Goal: Transaction & Acquisition: Purchase product/service

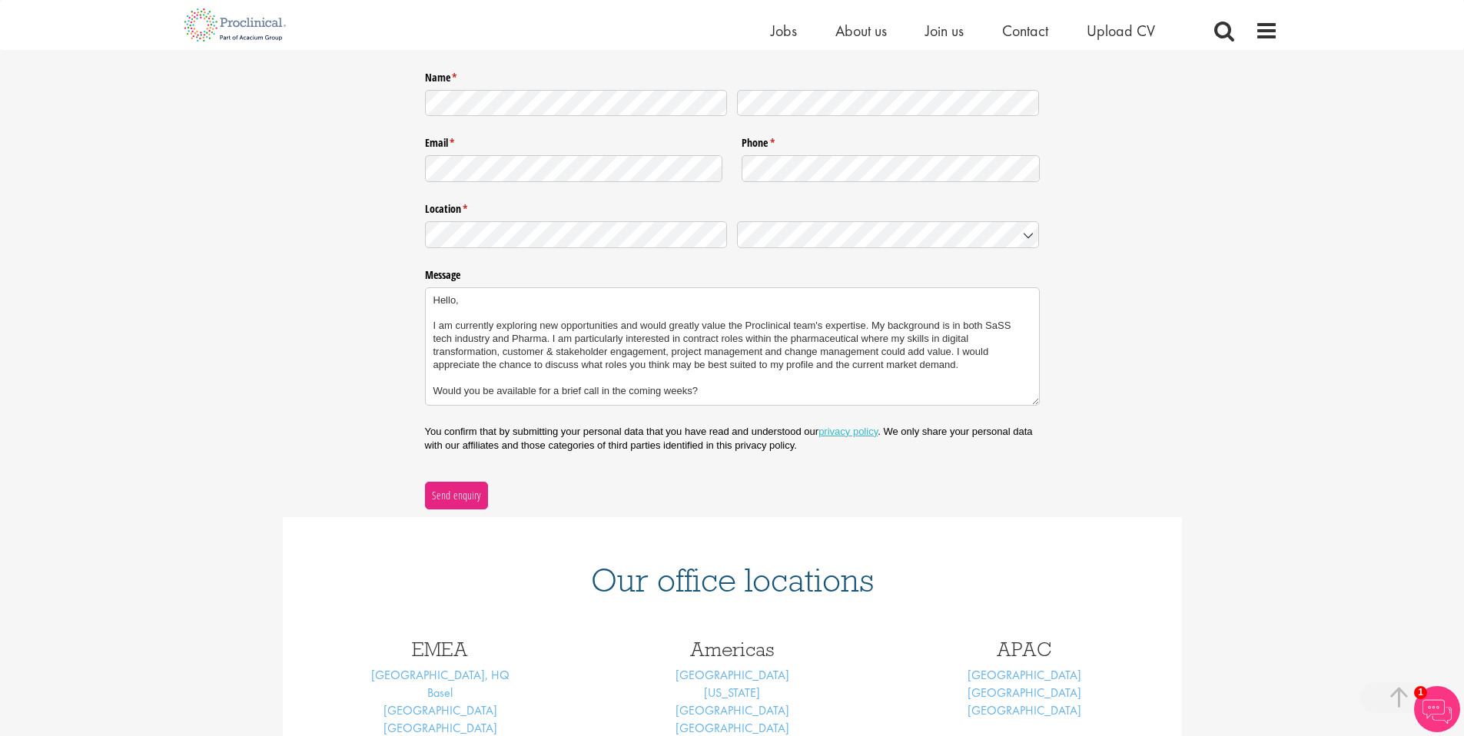
scroll to position [326, 0]
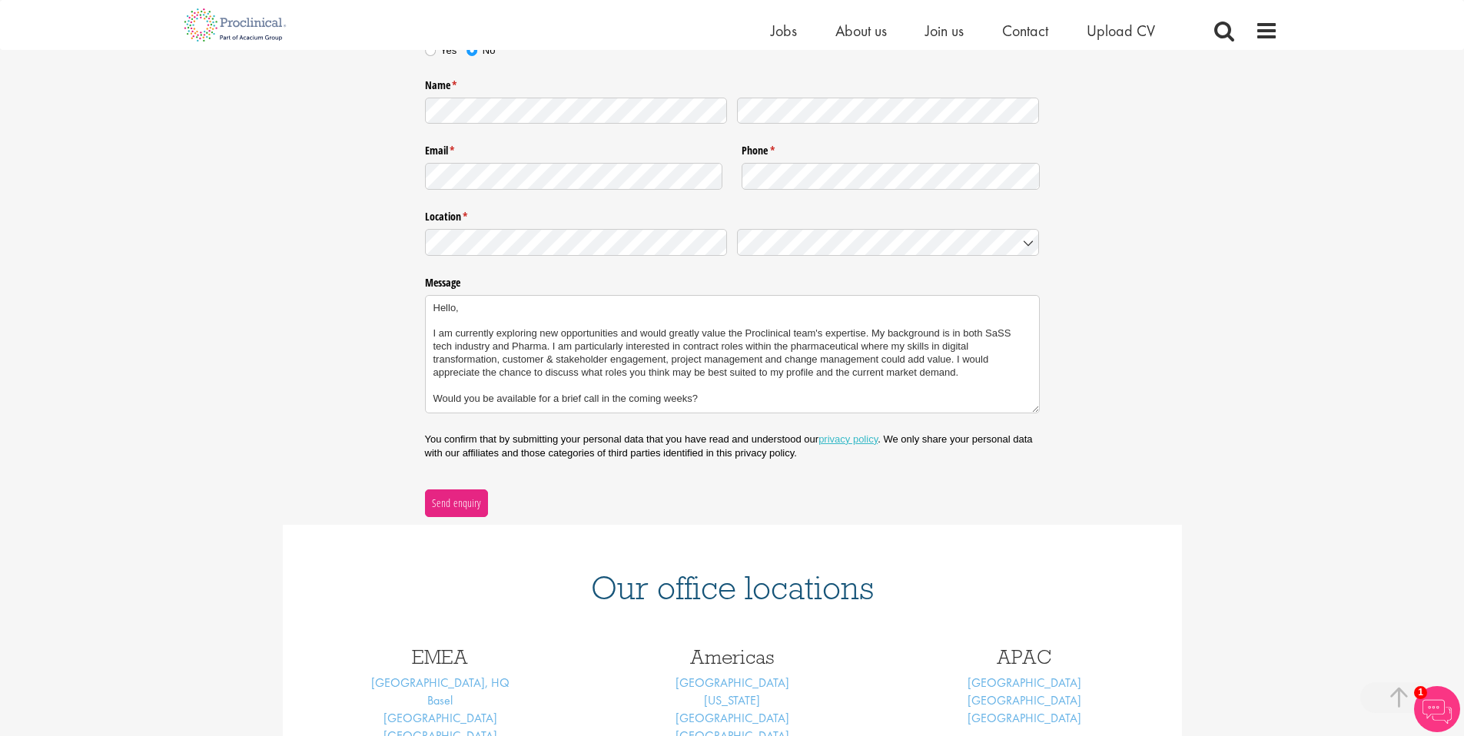
click at [630, 386] on textarea "Hello, I am currently exploring new opportunities and would greatly value the P…" at bounding box center [732, 354] width 615 height 118
click at [785, 362] on textarea "Hello, I am currently exploring new opportunities and would greatly value the P…" at bounding box center [732, 354] width 615 height 118
click at [486, 347] on textarea "Hello, I am currently exploring new opportunities and would greatly value the P…" at bounding box center [732, 354] width 615 height 118
click at [519, 348] on textarea "Hello, I am currently exploring new opportunities and would greatly value the P…" at bounding box center [732, 354] width 615 height 118
click at [489, 350] on textarea "Hello, I am currently exploring new opportunities and would greatly value the P…" at bounding box center [732, 354] width 615 height 118
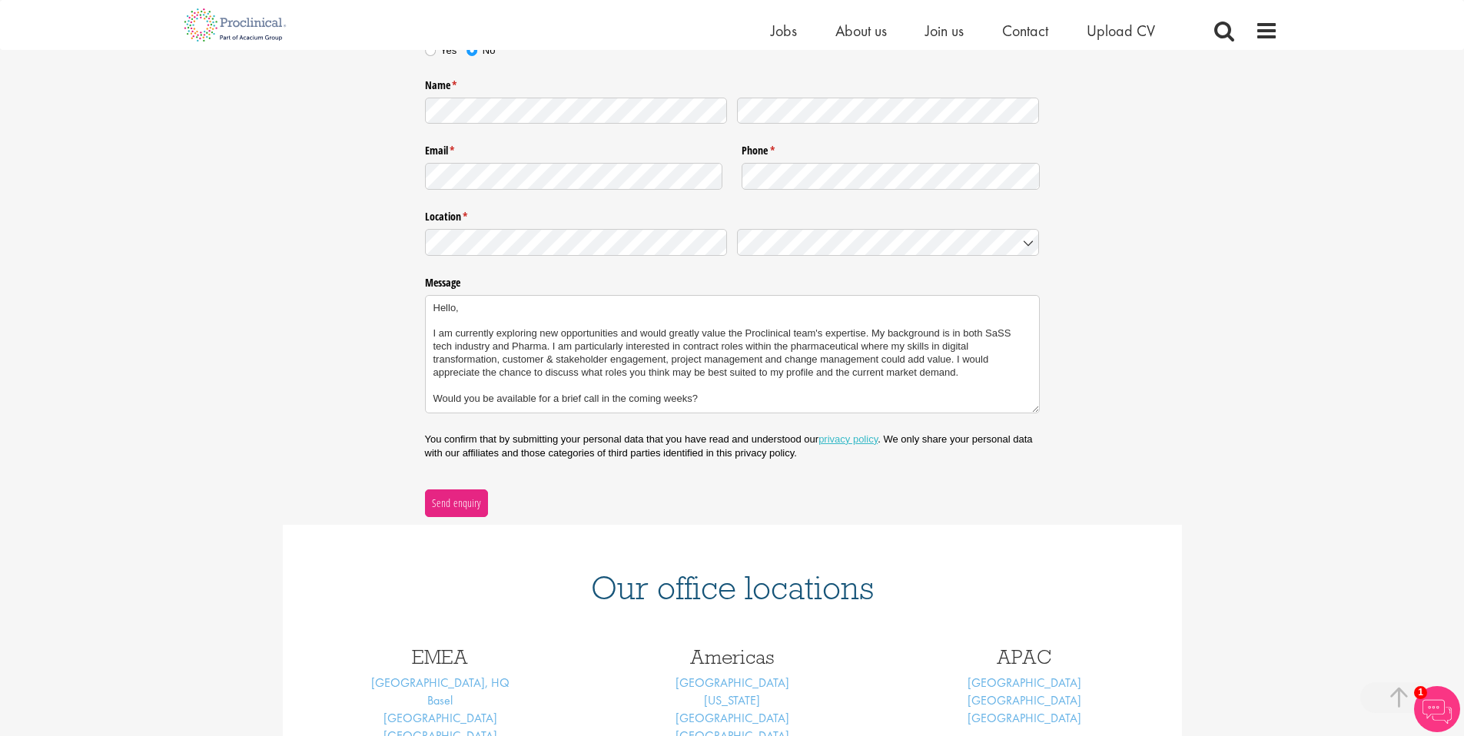
drag, startPoint x: 731, startPoint y: 403, endPoint x: 407, endPoint y: 306, distance: 337.7
click at [407, 307] on div "Nature of enquiry * (required) Please Click Here to upload your CV and answer a…" at bounding box center [732, 218] width 1464 height 596
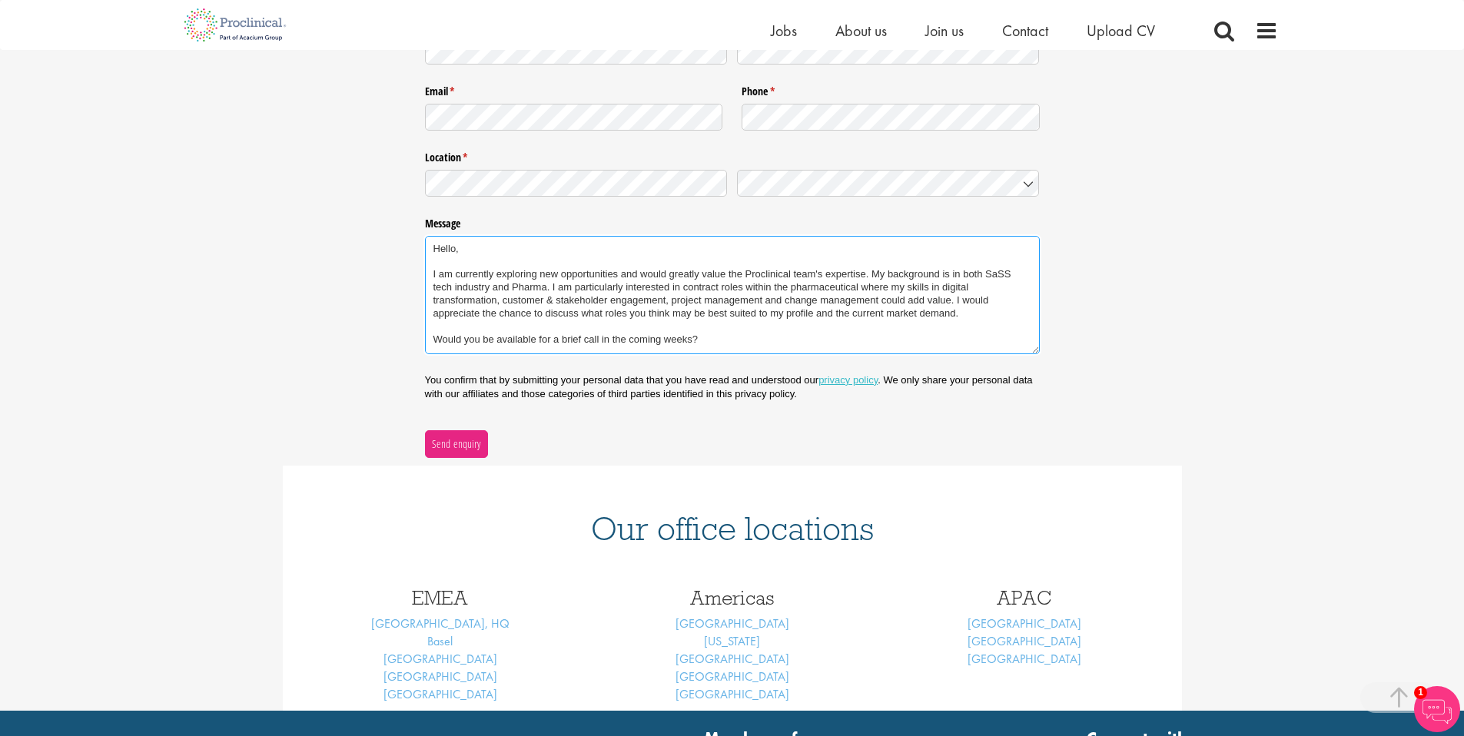
scroll to position [370, 0]
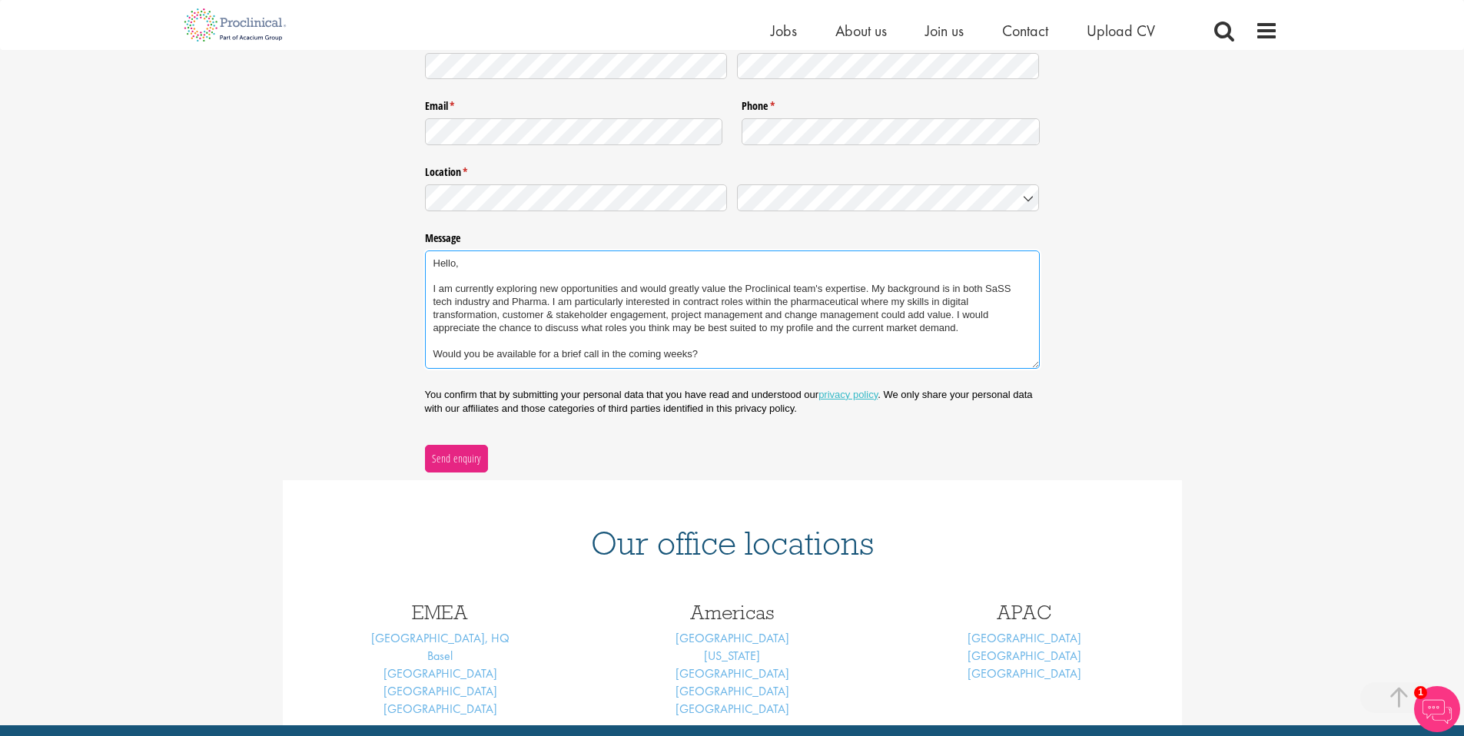
paste textarea "’s expertise. With a background spanning both the SaaS tech industry and Pharma…"
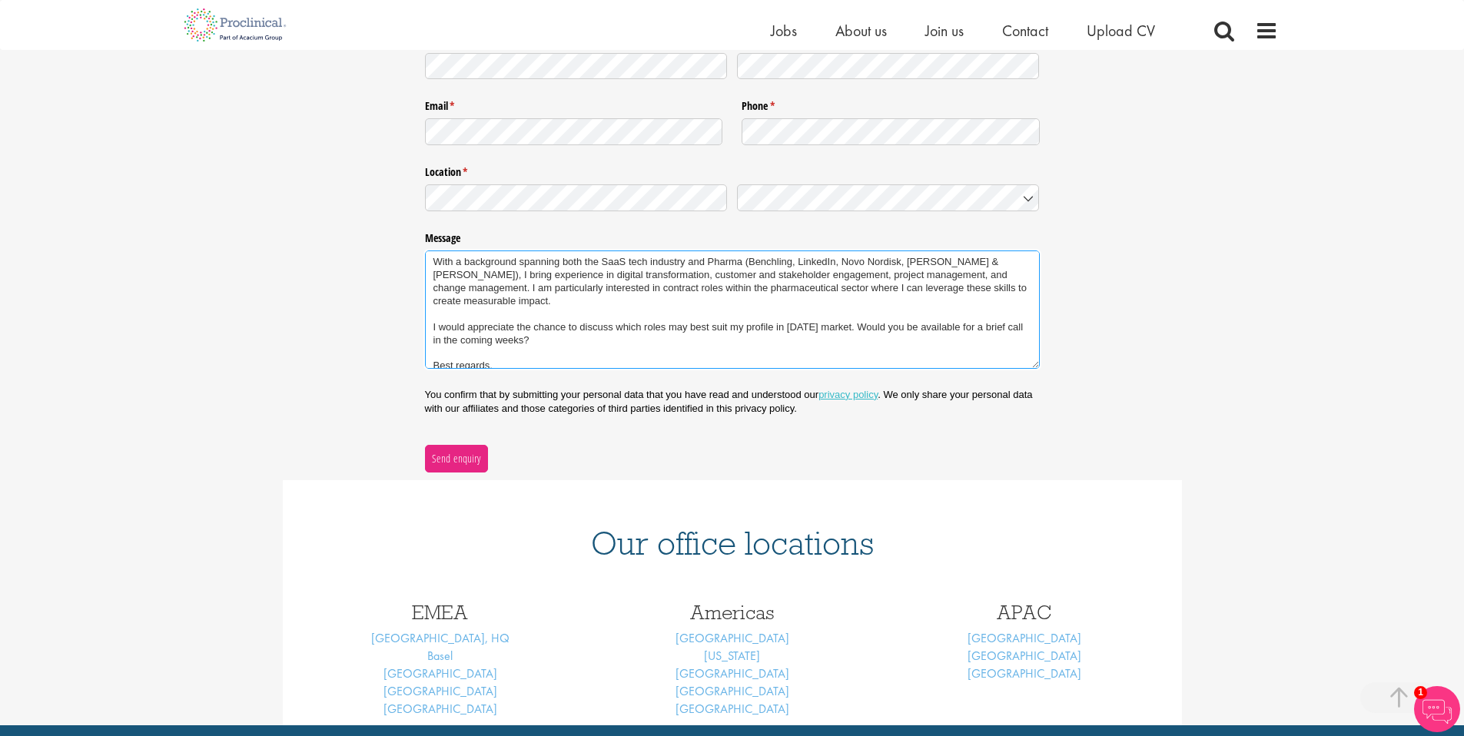
scroll to position [50, 0]
drag, startPoint x: 931, startPoint y: 330, endPoint x: 959, endPoint y: 327, distance: 27.8
click at [959, 327] on textarea "Hello, I am currently exploring new opportunities and would greatly value the P…" at bounding box center [732, 310] width 615 height 118
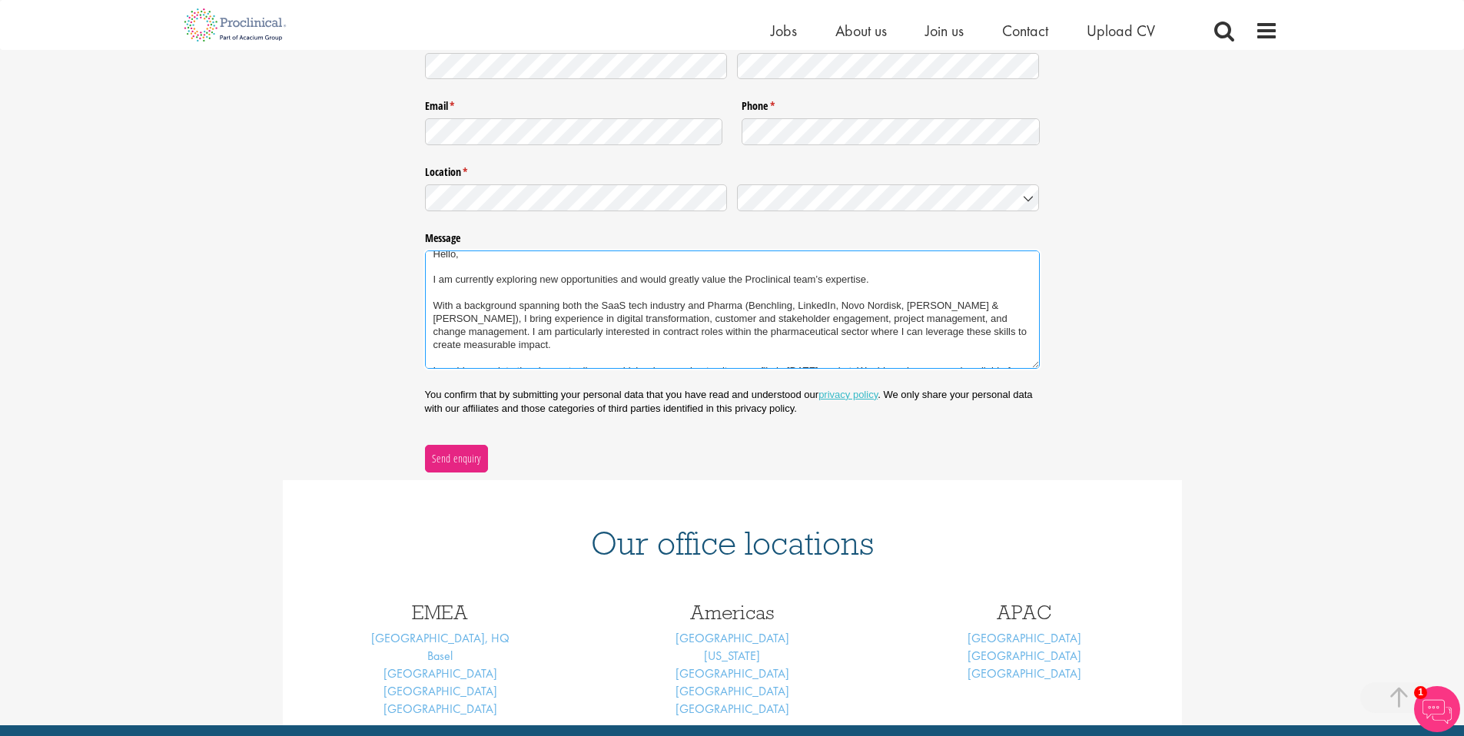
click at [549, 322] on textarea "Hello, I am currently exploring new opportunities and would greatly value the P…" at bounding box center [732, 310] width 615 height 118
click at [488, 320] on textarea "Hello, I am currently exploring new opportunities and would greatly value the P…" at bounding box center [732, 310] width 615 height 118
click at [470, 323] on textarea "Hello, I am currently exploring new opportunities and would greatly value the P…" at bounding box center [732, 310] width 615 height 118
drag, startPoint x: 436, startPoint y: 314, endPoint x: 560, endPoint y: 312, distance: 124.5
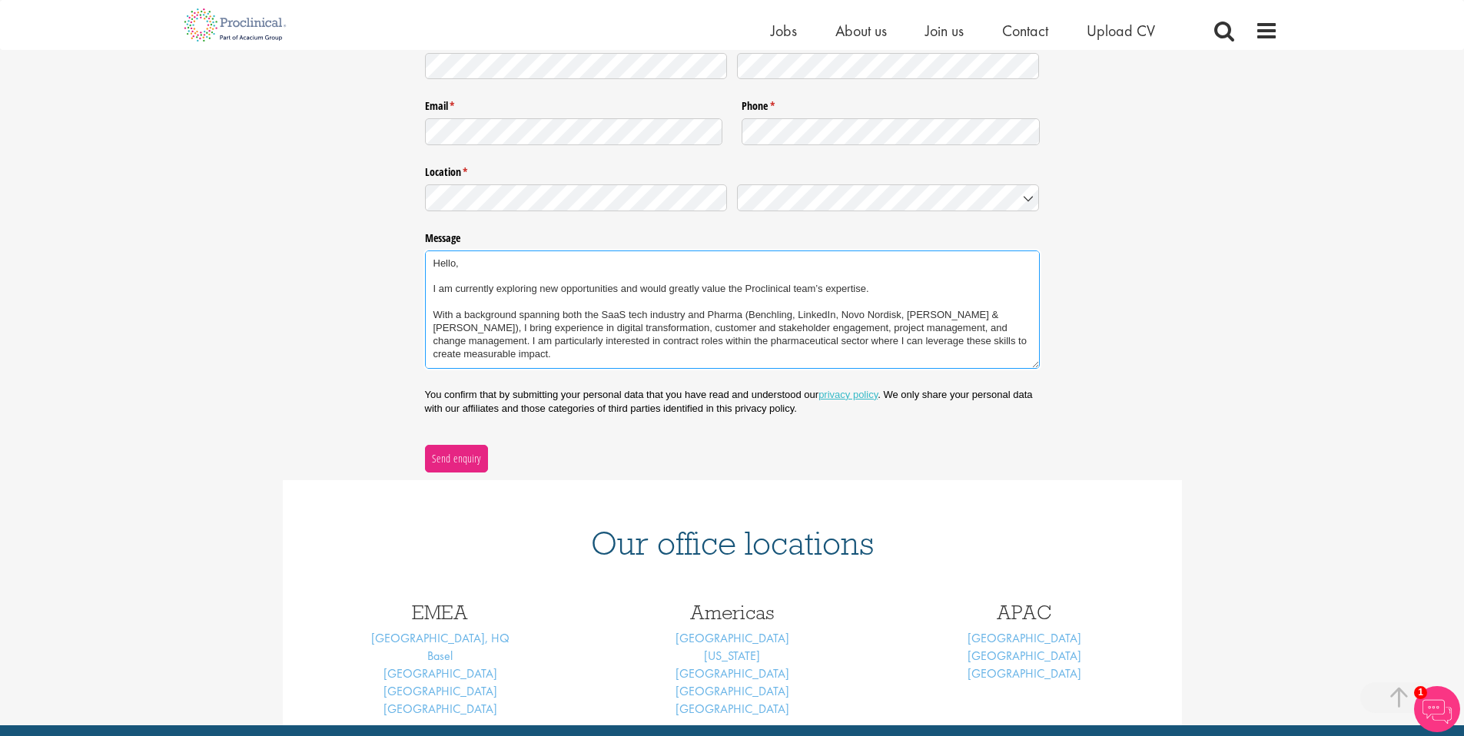
click at [560, 312] on textarea "Hello, I am currently exploring new opportunities and would greatly value the P…" at bounding box center [732, 310] width 615 height 118
click at [576, 332] on textarea "Hello, I am currently exploring new opportunities and would greatly value the P…" at bounding box center [732, 310] width 615 height 118
click at [802, 318] on textarea "Hello, I am currently exploring new opportunities and would greatly value the P…" at bounding box center [732, 310] width 615 height 118
click at [778, 320] on textarea "Hello, I am currently exploring new opportunities and would greatly value the P…" at bounding box center [732, 310] width 615 height 118
drag, startPoint x: 819, startPoint y: 317, endPoint x: 825, endPoint y: 325, distance: 10.5
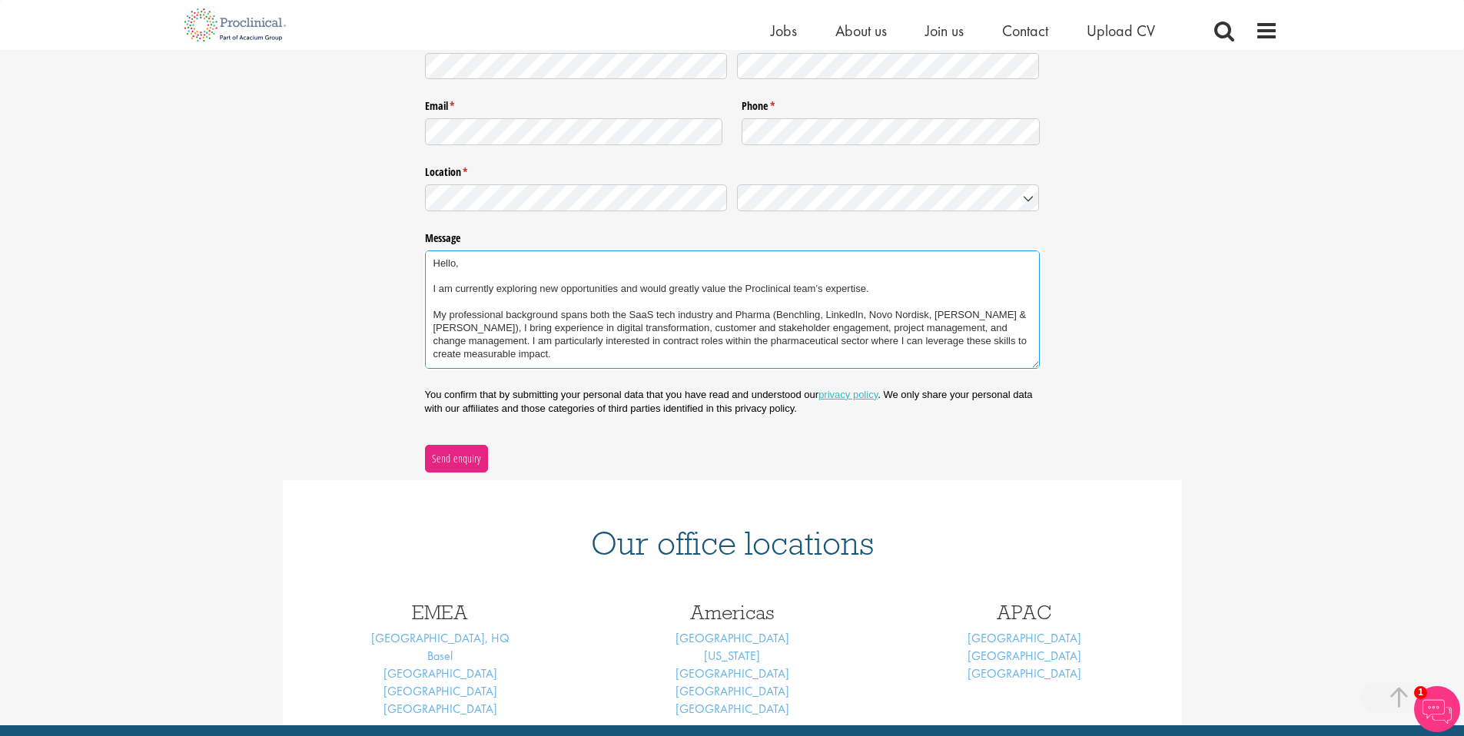
click at [820, 317] on textarea "Hello, I am currently exploring new opportunities and would greatly value the P…" at bounding box center [732, 310] width 615 height 118
click at [828, 319] on textarea "Hello, I am currently exploring new opportunities and would greatly value the P…" at bounding box center [732, 310] width 615 height 118
click at [993, 314] on textarea "Hello, I am currently exploring new opportunities and would greatly value the P…" at bounding box center [732, 310] width 615 height 118
click at [825, 317] on textarea "Hello, I am currently exploring new opportunities and would greatly value the P…" at bounding box center [732, 310] width 615 height 118
click at [823, 317] on textarea "Hello, I am currently exploring new opportunities and would greatly value the P…" at bounding box center [732, 310] width 615 height 118
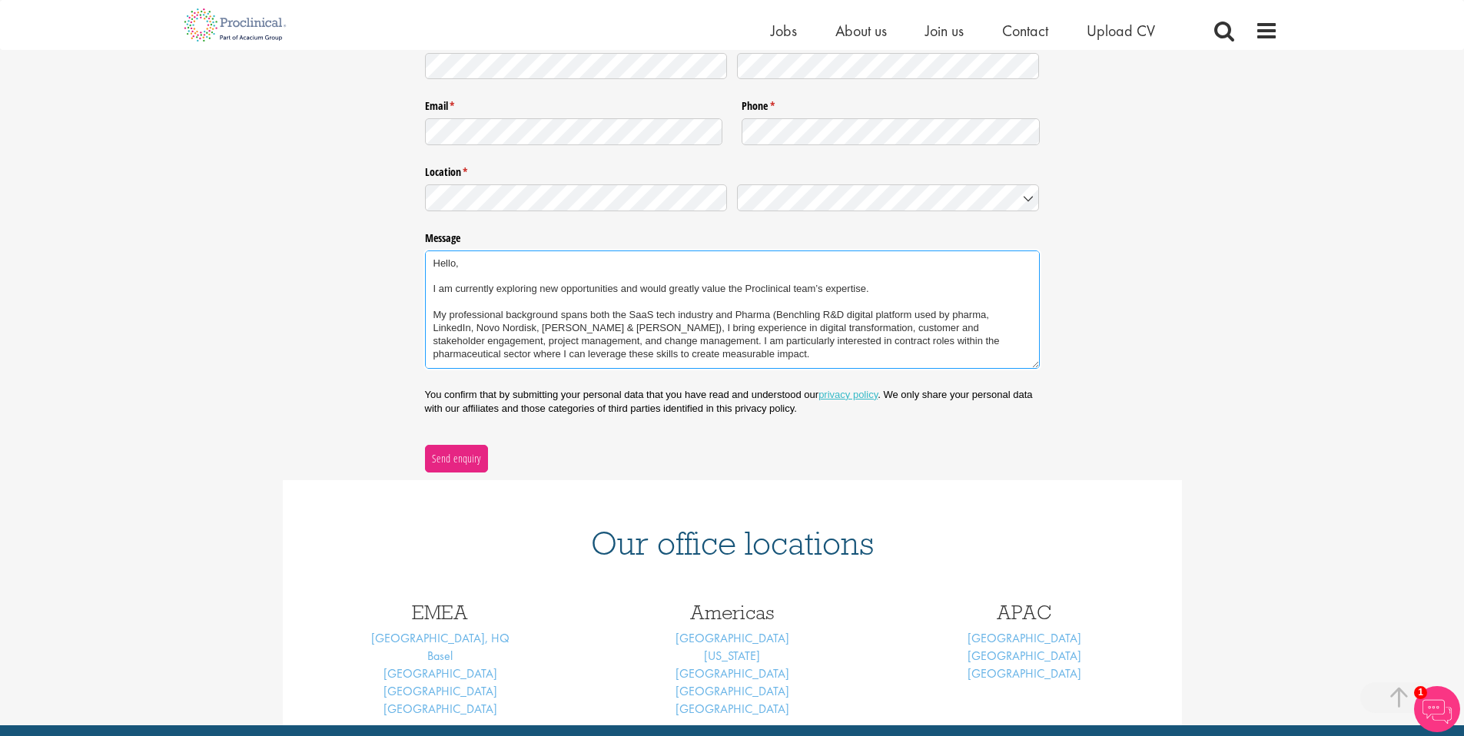
click at [817, 314] on textarea "Hello, I am currently exploring new opportunities and would greatly value the P…" at bounding box center [732, 310] width 615 height 118
click at [847, 338] on textarea "Hello, I am currently exploring new opportunities and would greatly value the P…" at bounding box center [732, 310] width 615 height 118
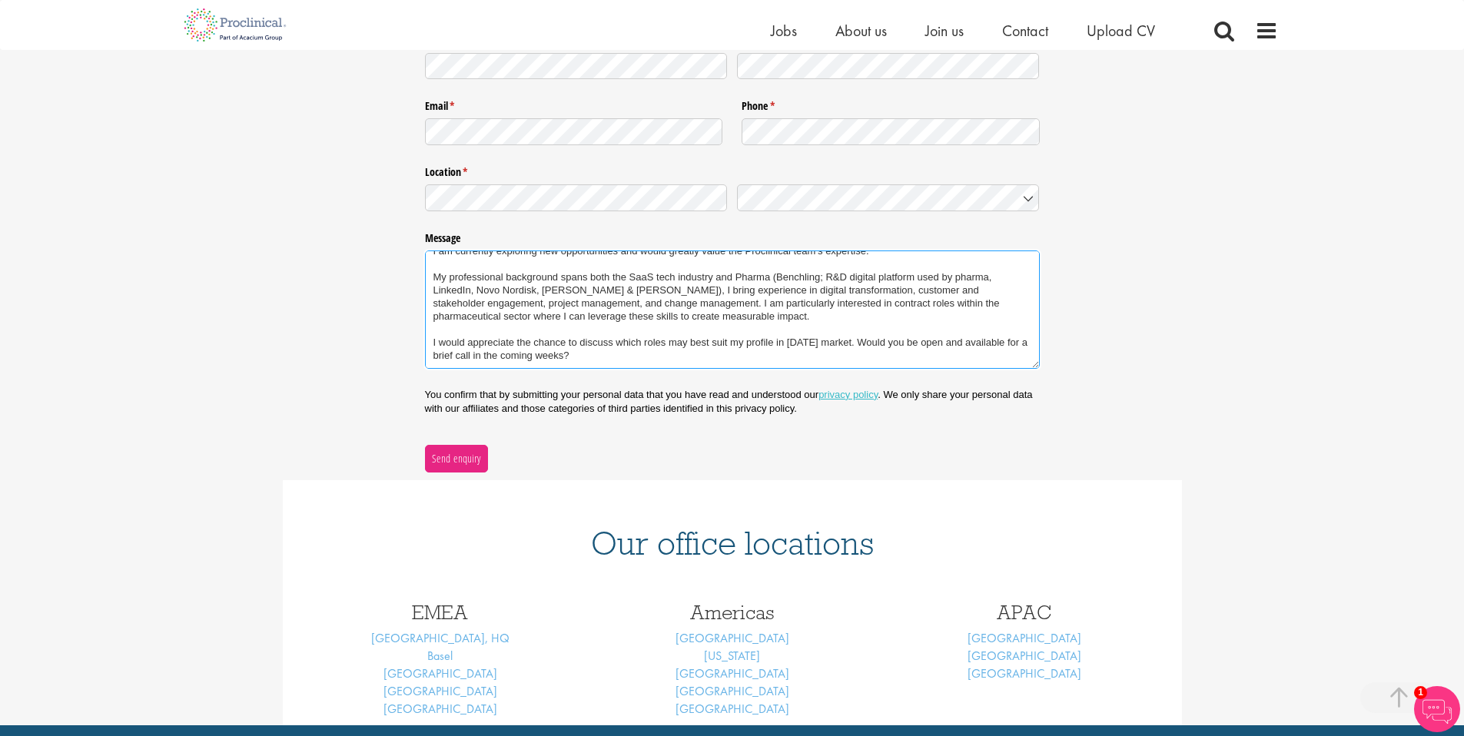
scroll to position [38, 0]
click at [540, 286] on textarea "Hello, I am currently exploring new opportunities and would greatly value the P…" at bounding box center [732, 310] width 615 height 118
click at [712, 310] on textarea "Hello, I am currently exploring new opportunities and would greatly value the P…" at bounding box center [732, 310] width 615 height 118
click at [746, 284] on textarea "Hello, I am currently exploring new opportunities and would greatly value the P…" at bounding box center [732, 310] width 615 height 118
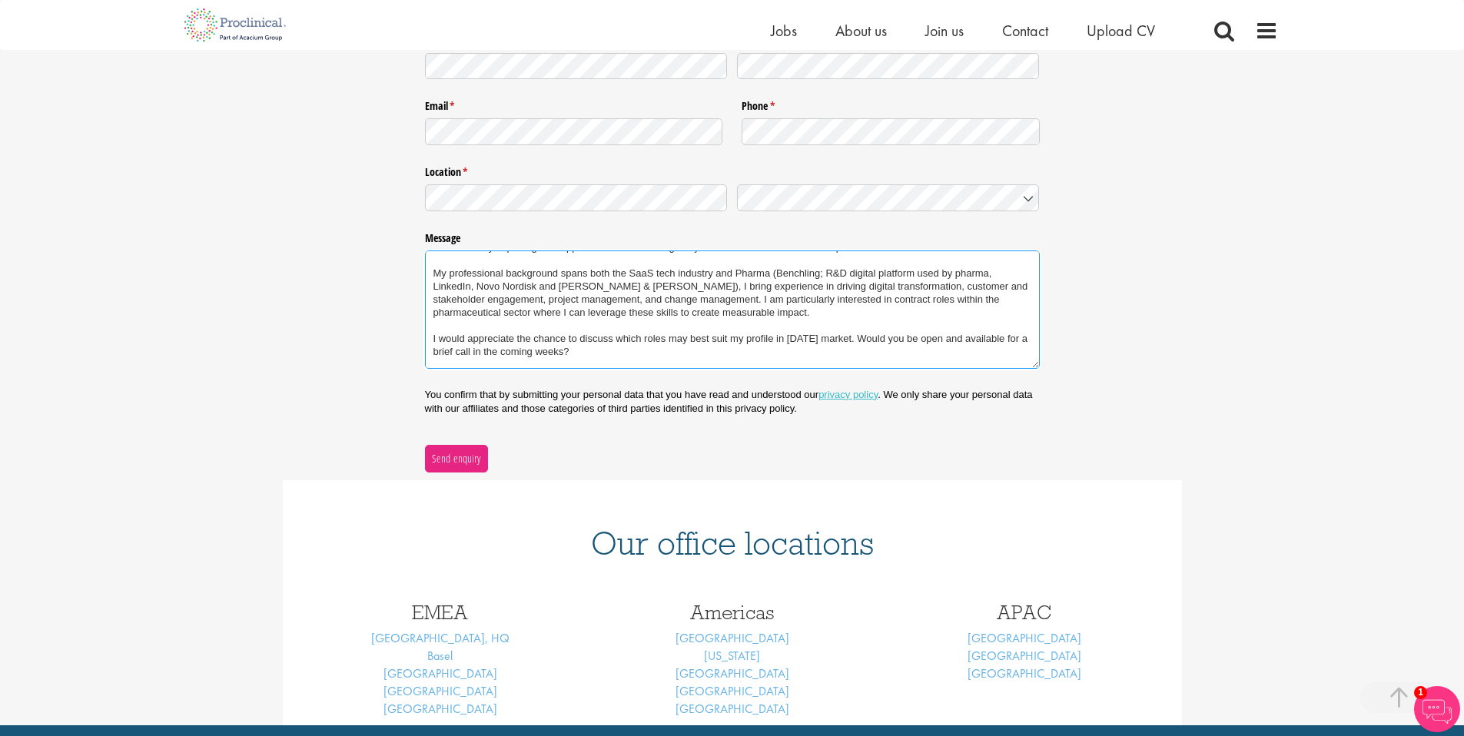
click at [774, 335] on textarea "Hello, I am currently exploring new opportunities and would greatly value the P…" at bounding box center [732, 310] width 615 height 118
click at [723, 313] on textarea "Hello, I am currently exploring new opportunities and would greatly value the P…" at bounding box center [732, 310] width 615 height 118
click at [619, 340] on textarea "Hello, I am currently exploring new opportunities and would greatly value the P…" at bounding box center [732, 310] width 615 height 118
click at [591, 301] on textarea "Hello, I am currently exploring new opportunities and would greatly value the P…" at bounding box center [732, 310] width 615 height 118
click at [616, 320] on textarea "Hello, I am currently exploring new opportunities and would greatly value the P…" at bounding box center [732, 310] width 615 height 118
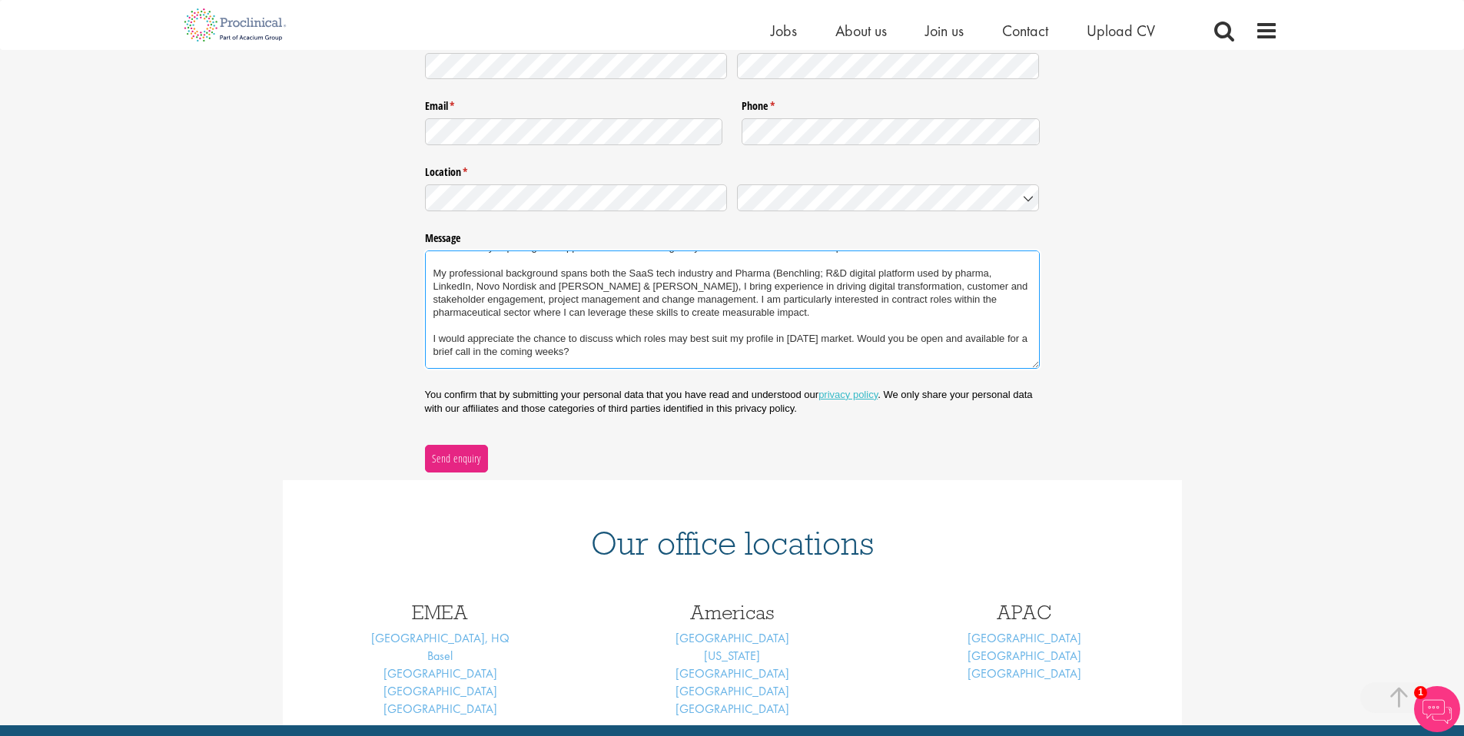
click at [604, 331] on textarea "Hello, I am currently exploring new opportunities and would greatly value the P…" at bounding box center [732, 310] width 615 height 118
click at [682, 340] on textarea "Hello, I am currently exploring new opportunities and would greatly value the P…" at bounding box center [732, 310] width 615 height 118
click at [621, 347] on textarea "Hello, I am currently exploring new opportunities and would greatly value the P…" at bounding box center [732, 310] width 615 height 118
click at [632, 344] on textarea "Hello, I am currently exploring new opportunities and would greatly value the P…" at bounding box center [732, 310] width 615 height 118
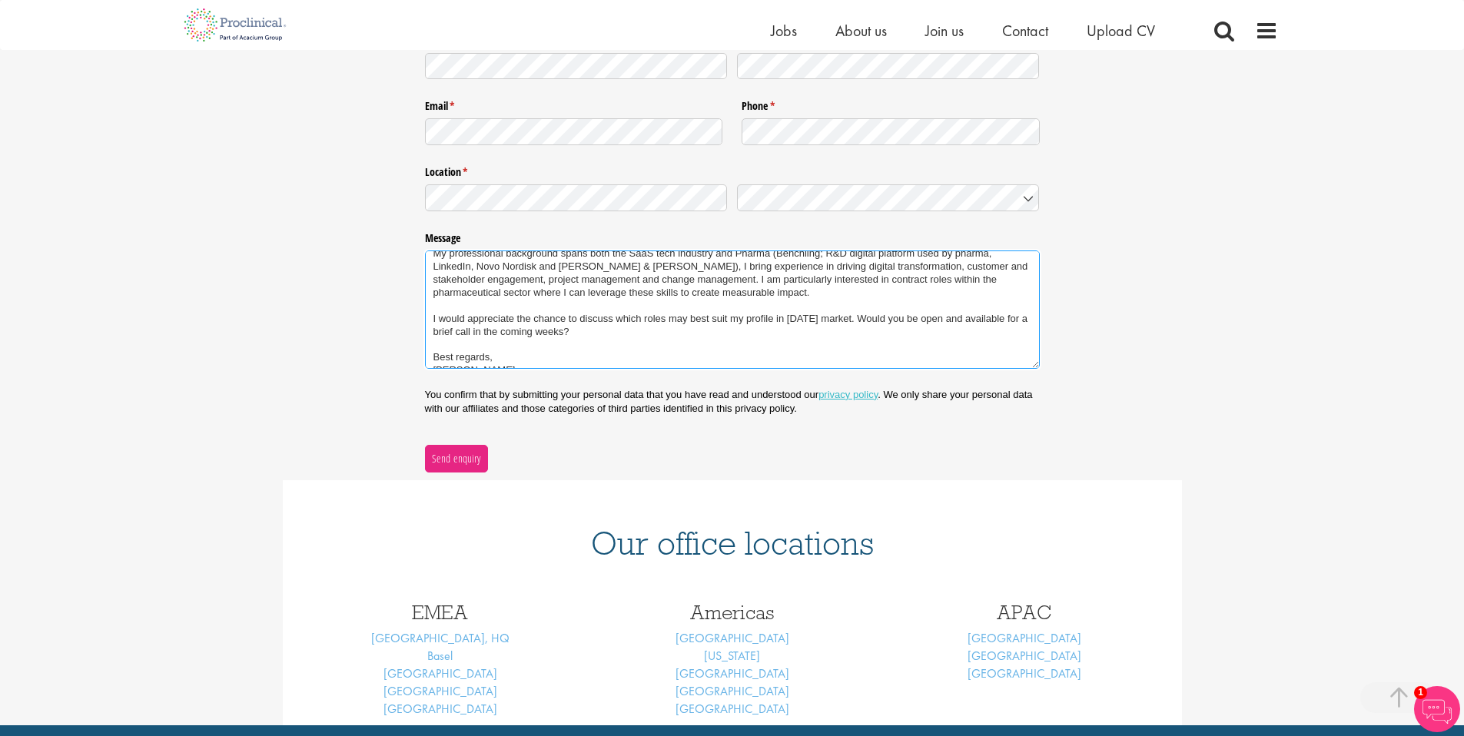
scroll to position [61, 0]
drag, startPoint x: 586, startPoint y: 330, endPoint x: 476, endPoint y: 304, distance: 112.4
click at [476, 304] on textarea "Hello, I am currently exploring new opportunities and would greatly value the P…" at bounding box center [732, 310] width 615 height 118
click at [543, 304] on textarea "Hello, I am currently exploring new opportunities and would greatly value the P…" at bounding box center [732, 310] width 615 height 118
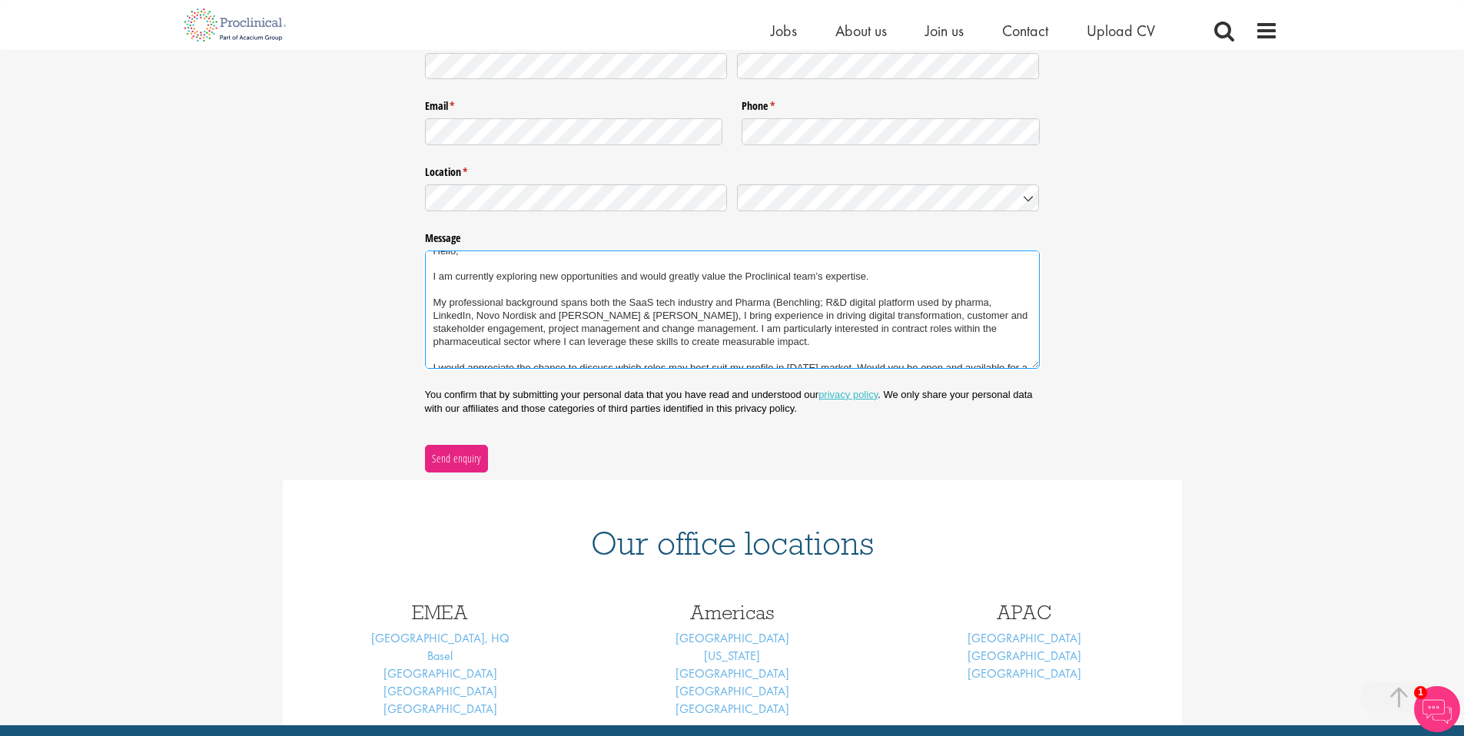
scroll to position [0, 0]
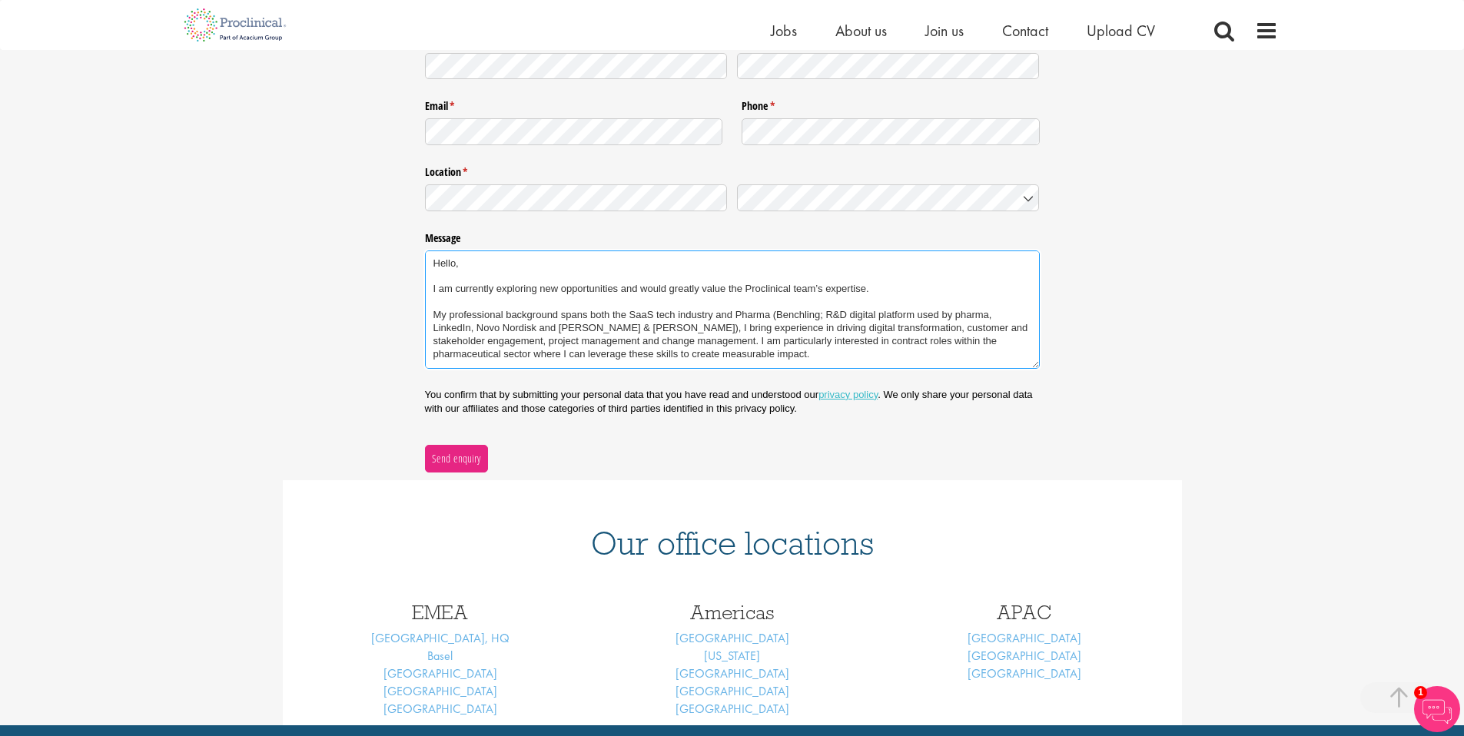
drag, startPoint x: 768, startPoint y: 327, endPoint x: 433, endPoint y: 311, distance: 336.2
click at [433, 311] on textarea "Hello, I am currently exploring new opportunities and would greatly value the P…" at bounding box center [732, 310] width 615 height 118
paste textarea "Hello, I am currently available for contract roles and would value Proclinical’…"
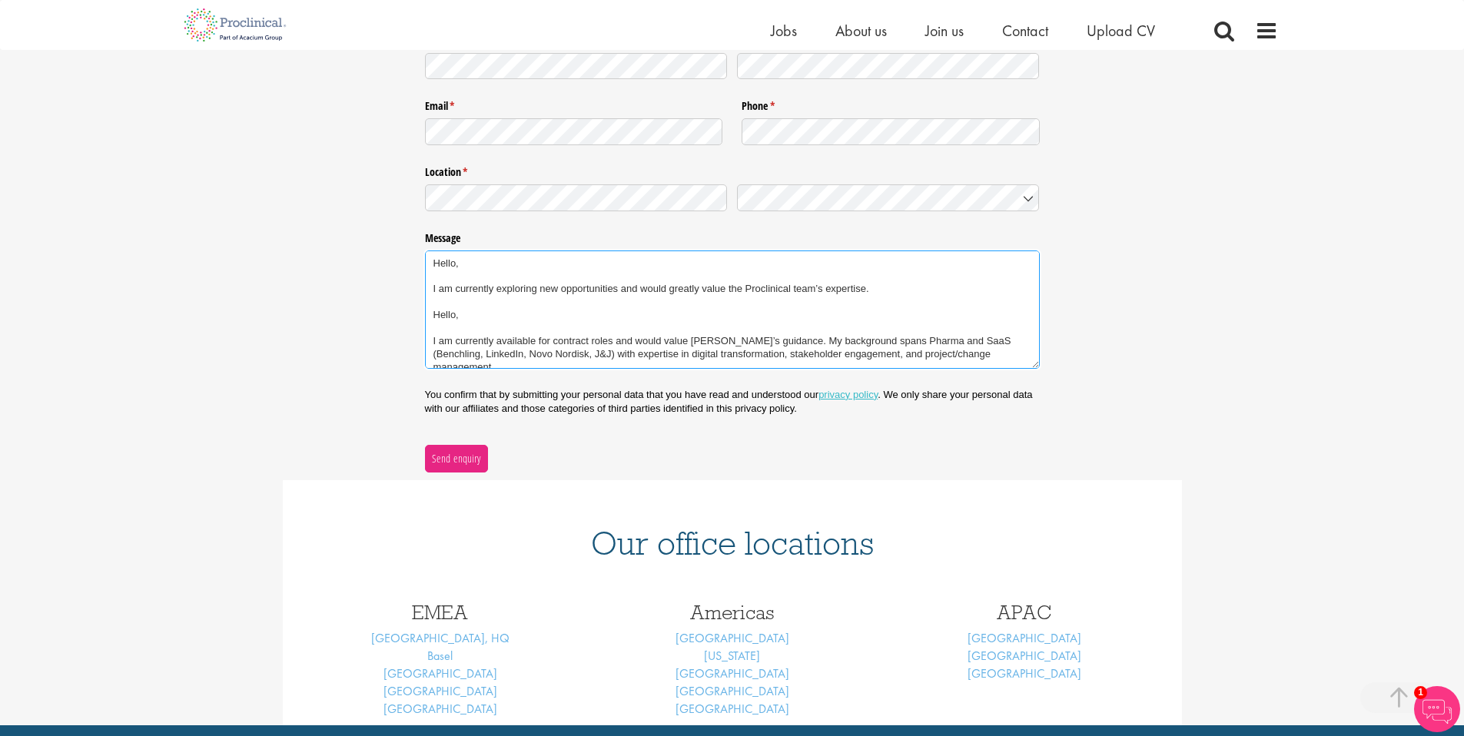
scroll to position [5, 0]
drag, startPoint x: 792, startPoint y: 337, endPoint x: 434, endPoint y: 313, distance: 359.0
click at [434, 313] on textarea "Hello, I am currently exploring new opportunities and would greatly value the P…" at bounding box center [732, 310] width 615 height 118
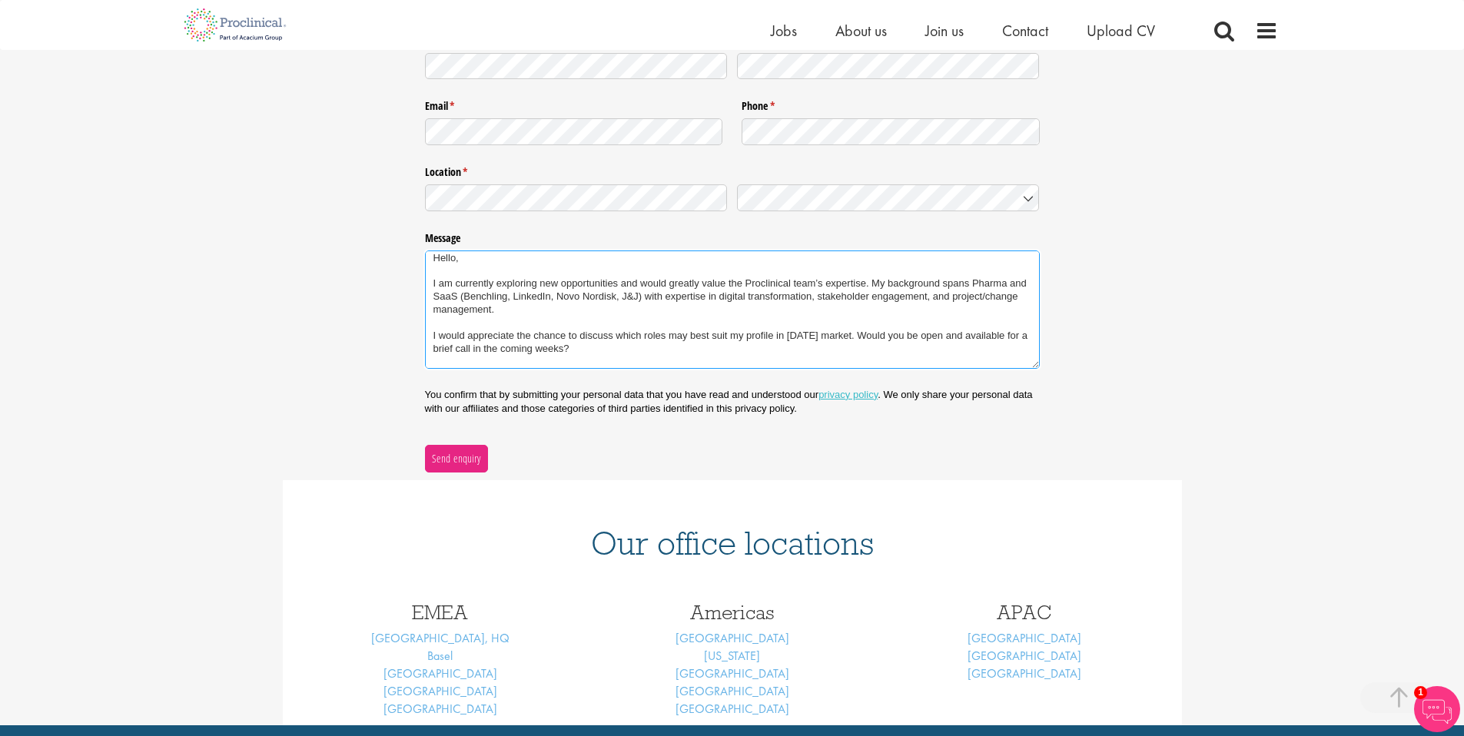
click at [570, 327] on textarea "Hello, I am currently exploring new opportunities and would greatly value the P…" at bounding box center [732, 310] width 615 height 118
click at [544, 311] on textarea "Hello, I am currently exploring new opportunities and would greatly value the P…" at bounding box center [732, 310] width 615 height 118
click at [543, 305] on textarea "Hello, I am currently exploring new opportunities and would greatly value the P…" at bounding box center [732, 310] width 615 height 118
click at [528, 295] on textarea "Hello, I am currently exploring new opportunities and would greatly value the P…" at bounding box center [732, 310] width 615 height 118
click at [659, 360] on textarea "Hello, I am currently exploring new opportunities and would greatly value the P…" at bounding box center [732, 310] width 615 height 118
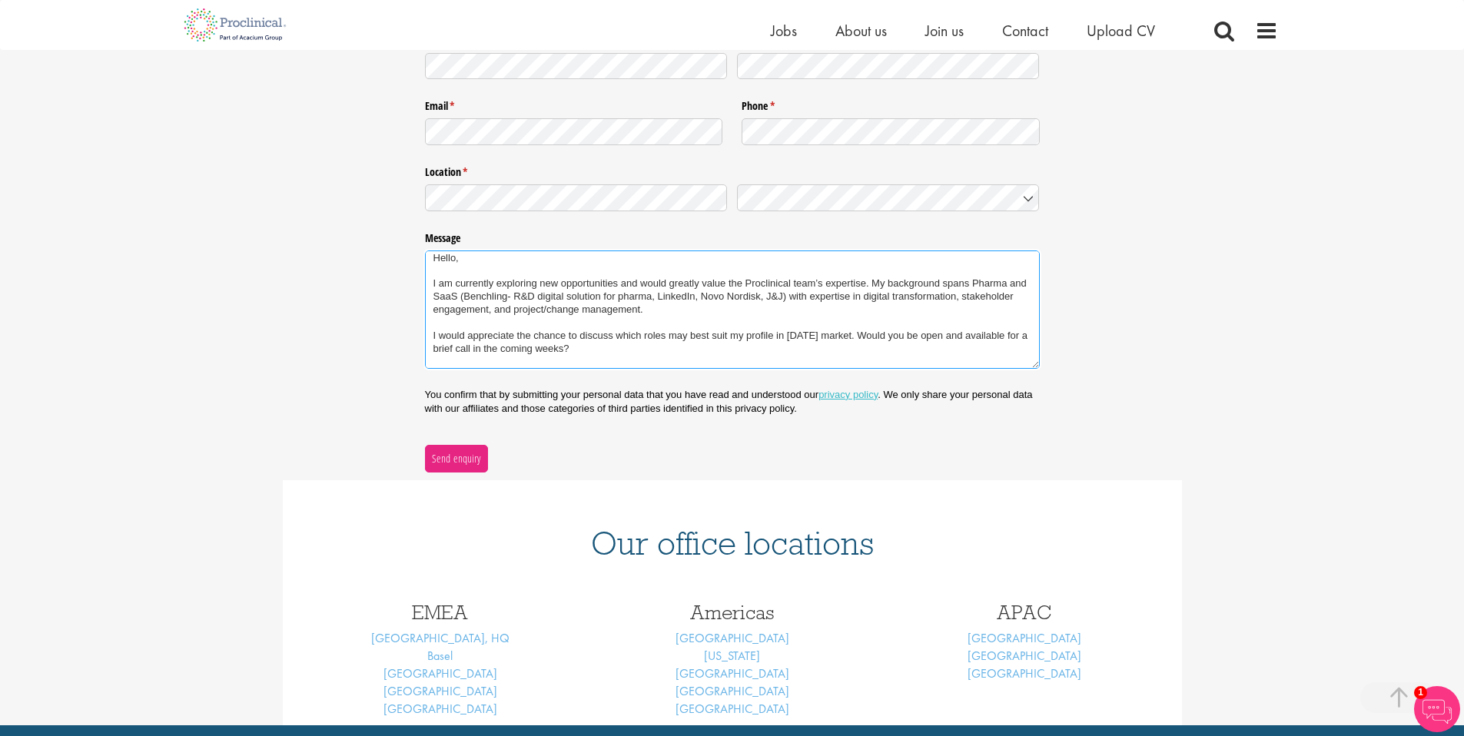
drag, startPoint x: 594, startPoint y: 318, endPoint x: 571, endPoint y: 313, distance: 23.7
click at [593, 318] on textarea "Hello, I am currently exploring new opportunities and would greatly value the P…" at bounding box center [732, 310] width 615 height 118
click at [622, 326] on textarea "Hello, I am currently exploring new opportunities and would greatly value the P…" at bounding box center [732, 310] width 615 height 118
click at [599, 333] on textarea "Hello, I am currently exploring new opportunities and would greatly value the P…" at bounding box center [732, 310] width 615 height 118
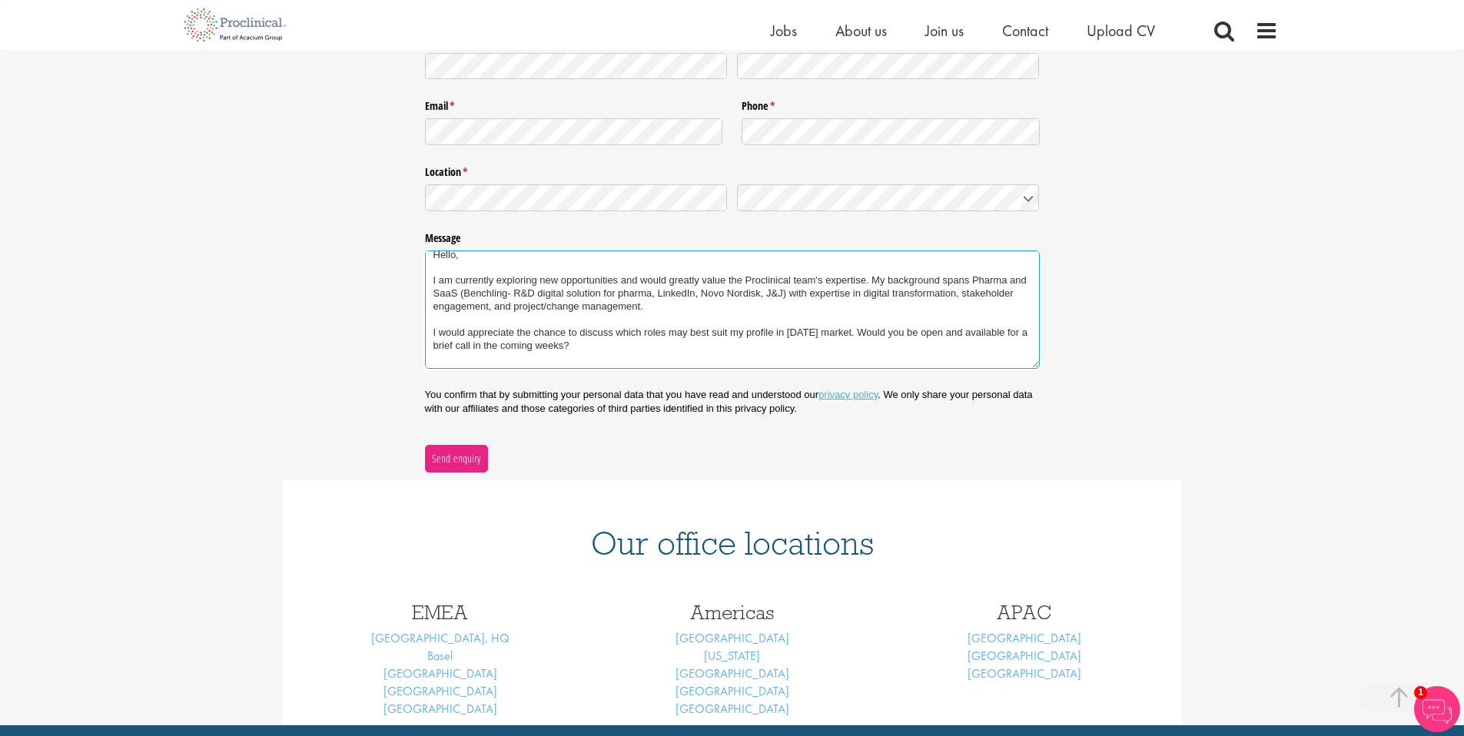
click at [598, 346] on textarea "Hello, I am currently exploring new opportunities and would greatly value the P…" at bounding box center [732, 310] width 615 height 118
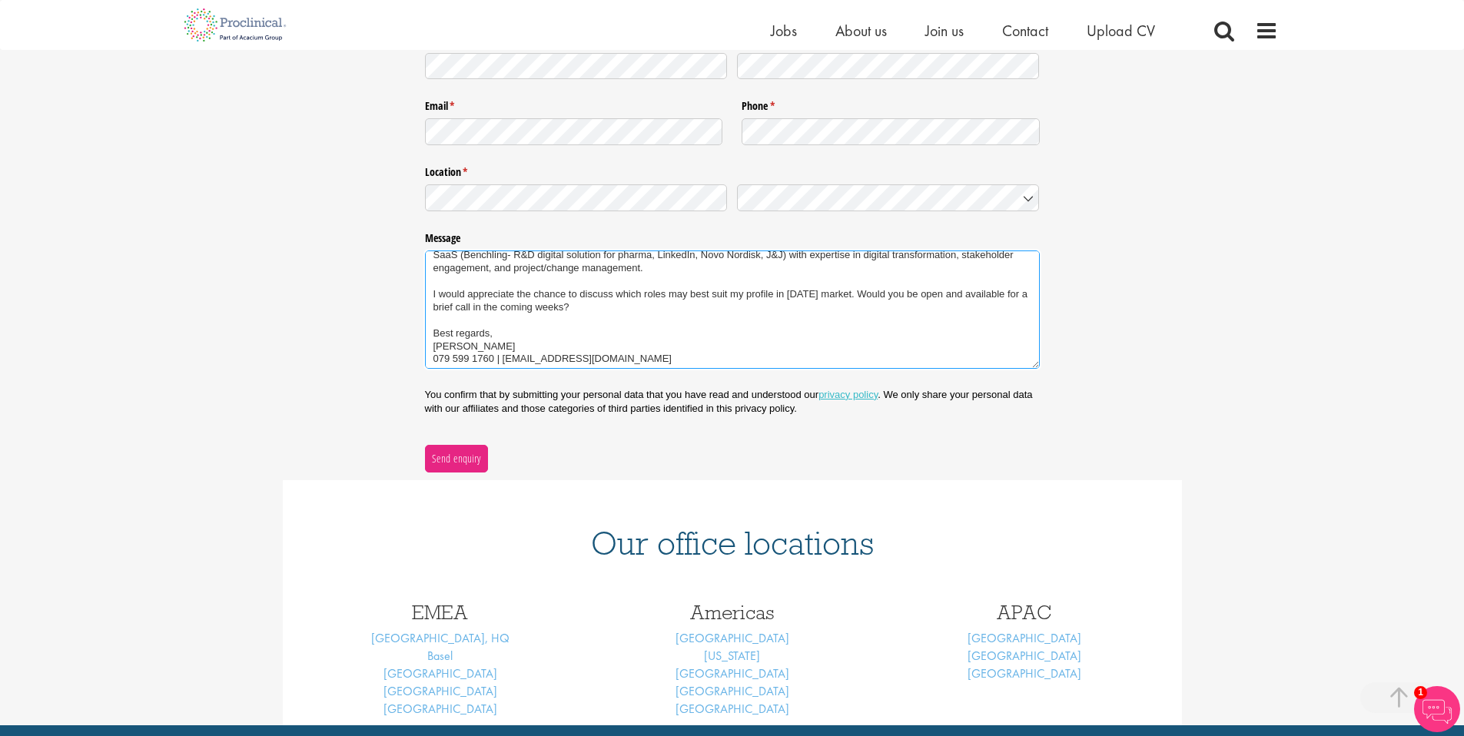
scroll to position [51, 0]
click at [598, 327] on textarea "Hello, I am currently exploring new opportunities and would greatly value the P…" at bounding box center [732, 310] width 615 height 118
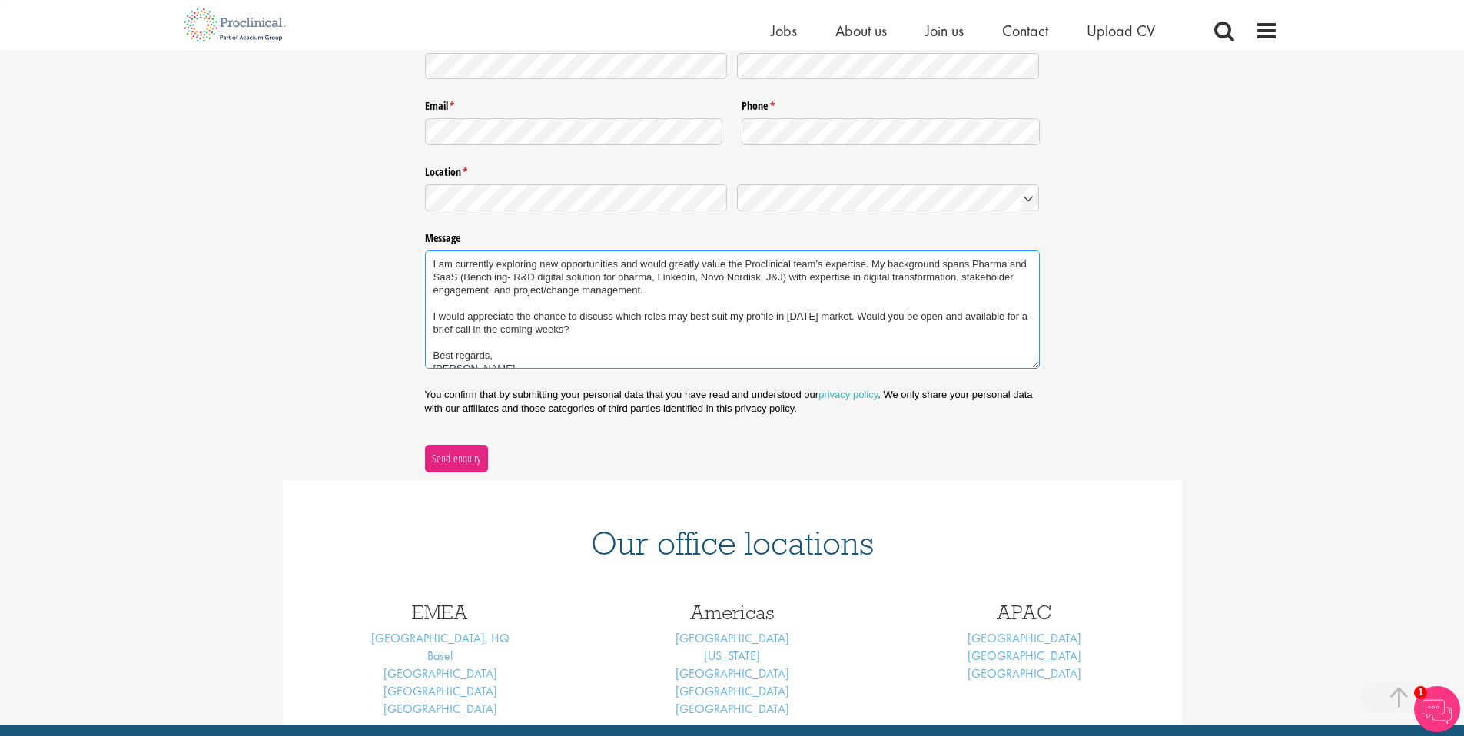
click at [654, 324] on textarea "Hello, I am currently exploring new opportunities and would greatly value the P…" at bounding box center [732, 310] width 615 height 118
click at [671, 317] on textarea "Hello, I am currently exploring new opportunities and would greatly value the P…" at bounding box center [732, 310] width 615 height 118
click at [709, 321] on textarea "Hello, I am currently exploring new opportunities and would greatly value the P…" at bounding box center [732, 310] width 615 height 118
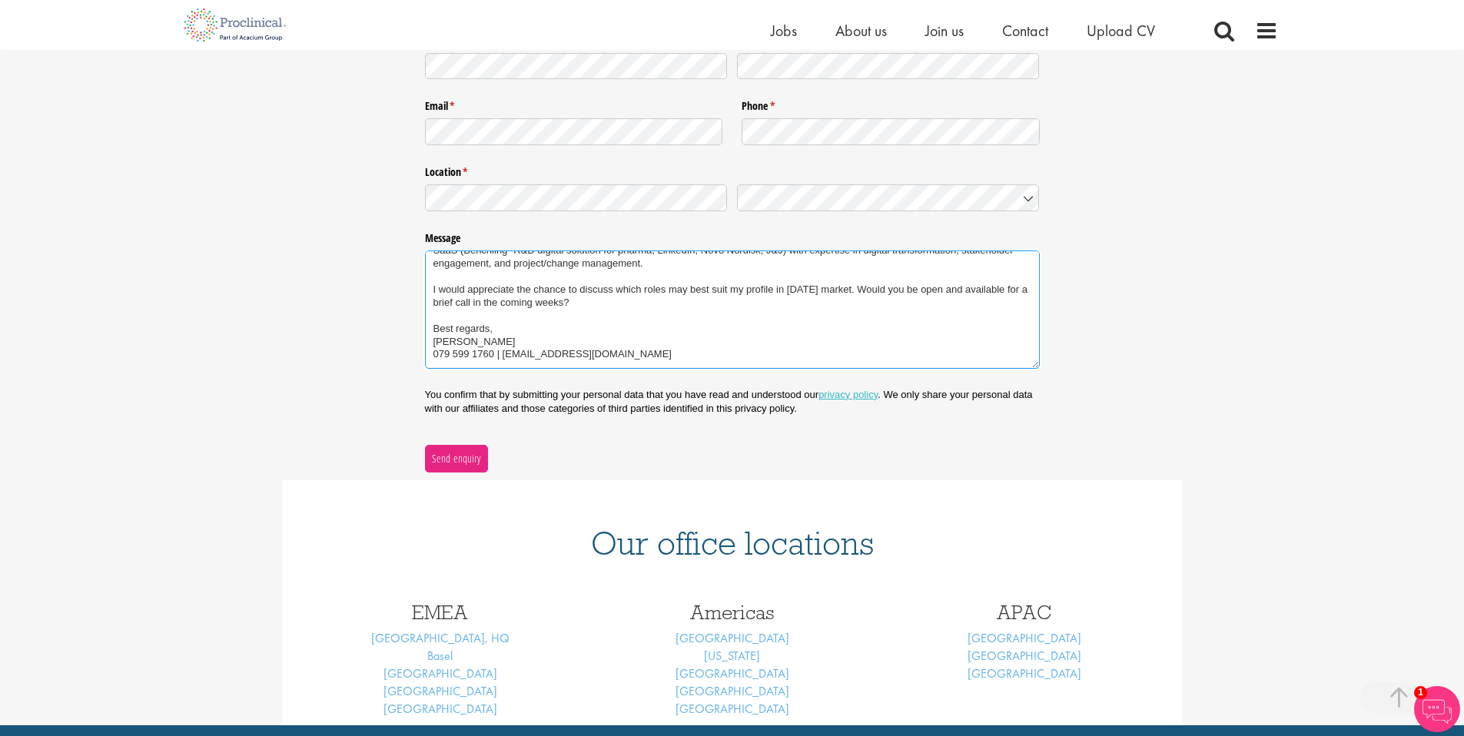
scroll to position [48, 0]
type textarea "Hello, I am currently exploring new opportunities and would greatly value the P…"
click at [596, 306] on textarea "Hello, I am currently exploring new opportunities and would greatly value the P…" at bounding box center [732, 310] width 615 height 118
drag, startPoint x: 606, startPoint y: 304, endPoint x: 431, endPoint y: 295, distance: 174.7
click at [431, 295] on textarea "Hello, I am currently exploring new opportunities and would greatly value the P…" at bounding box center [732, 310] width 615 height 118
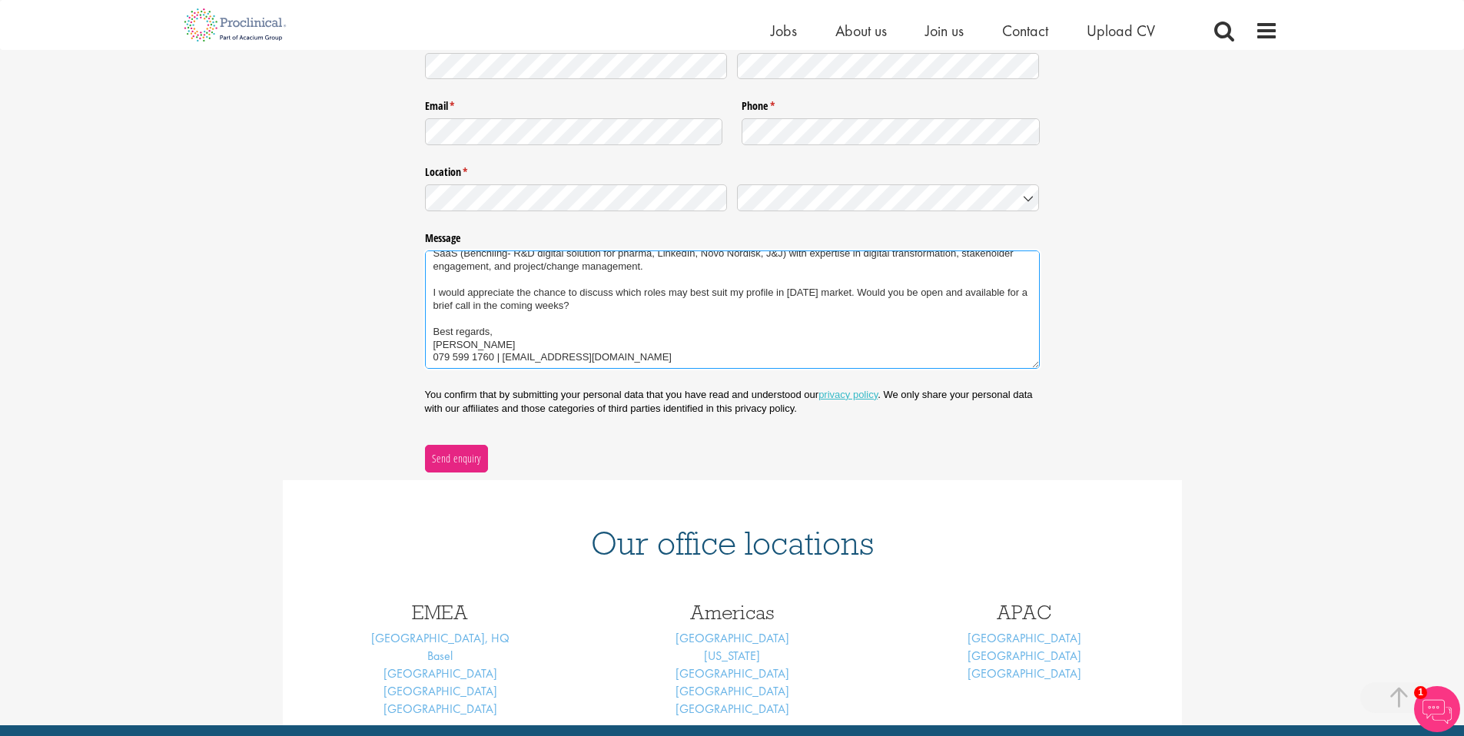
click at [476, 297] on textarea "Hello, I am currently exploring new opportunities and would greatly value the P…" at bounding box center [732, 310] width 615 height 118
drag, startPoint x: 440, startPoint y: 293, endPoint x: 652, endPoint y: 289, distance: 212.1
click at [652, 289] on textarea "Hello, I am currently exploring new opportunities and would greatly value the P…" at bounding box center [732, 310] width 615 height 118
click at [635, 297] on textarea "Hello, I am currently exploring new opportunities and would greatly value the P…" at bounding box center [732, 310] width 615 height 118
drag, startPoint x: 616, startPoint y: 292, endPoint x: 726, endPoint y: 293, distance: 110.7
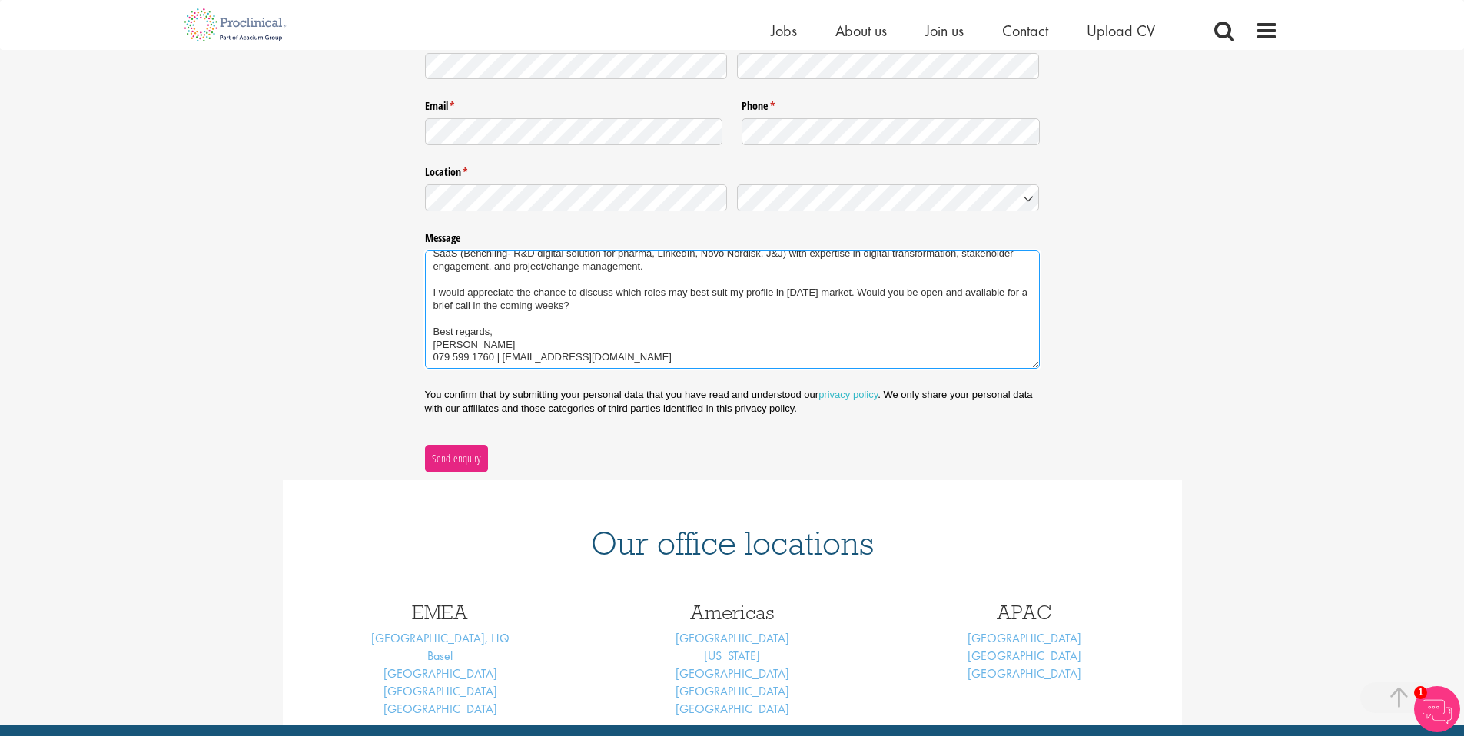
click at [726, 293] on textarea "Hello, I am currently exploring new opportunities and would greatly value the P…" at bounding box center [732, 310] width 615 height 118
click at [696, 310] on textarea "Hello, I am currently exploring new opportunities and would greatly value the P…" at bounding box center [732, 310] width 615 height 118
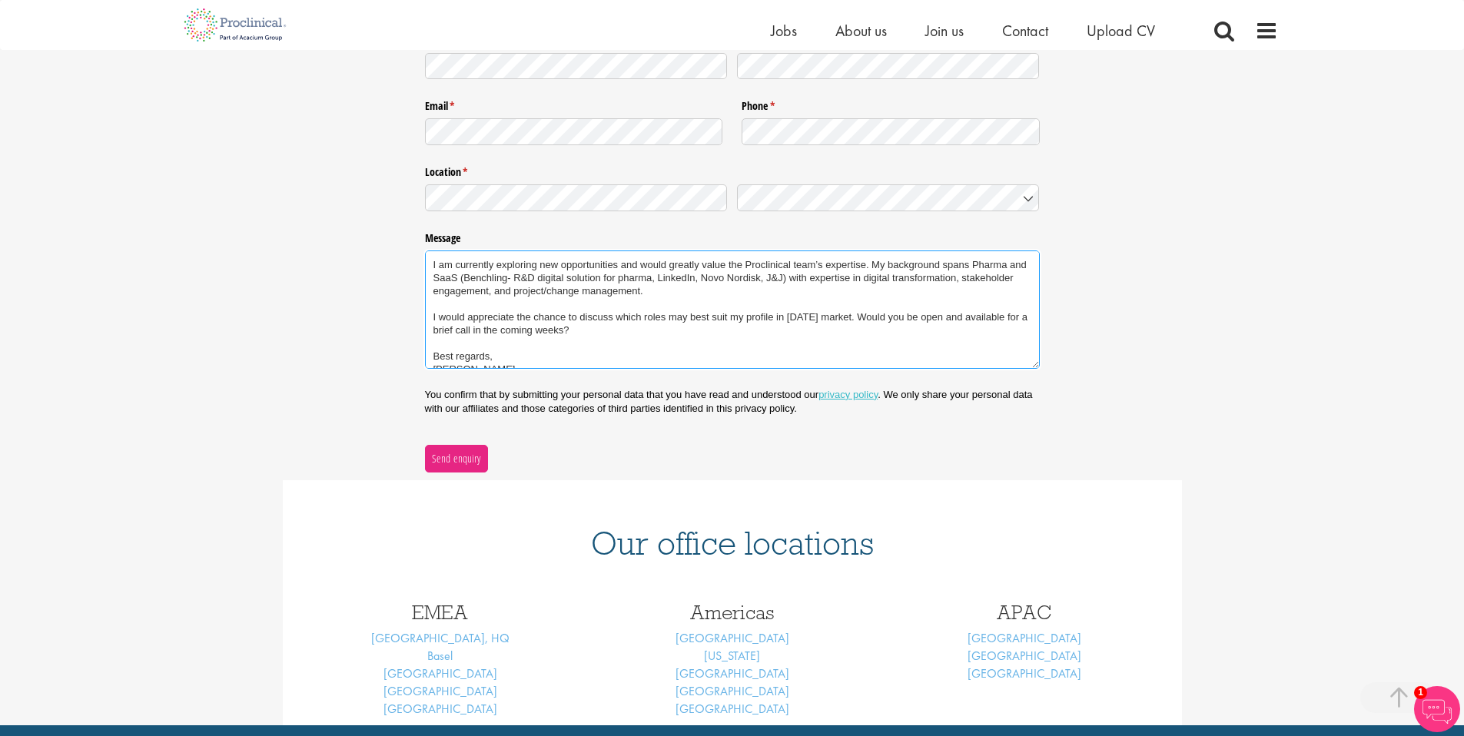
scroll to position [17, 0]
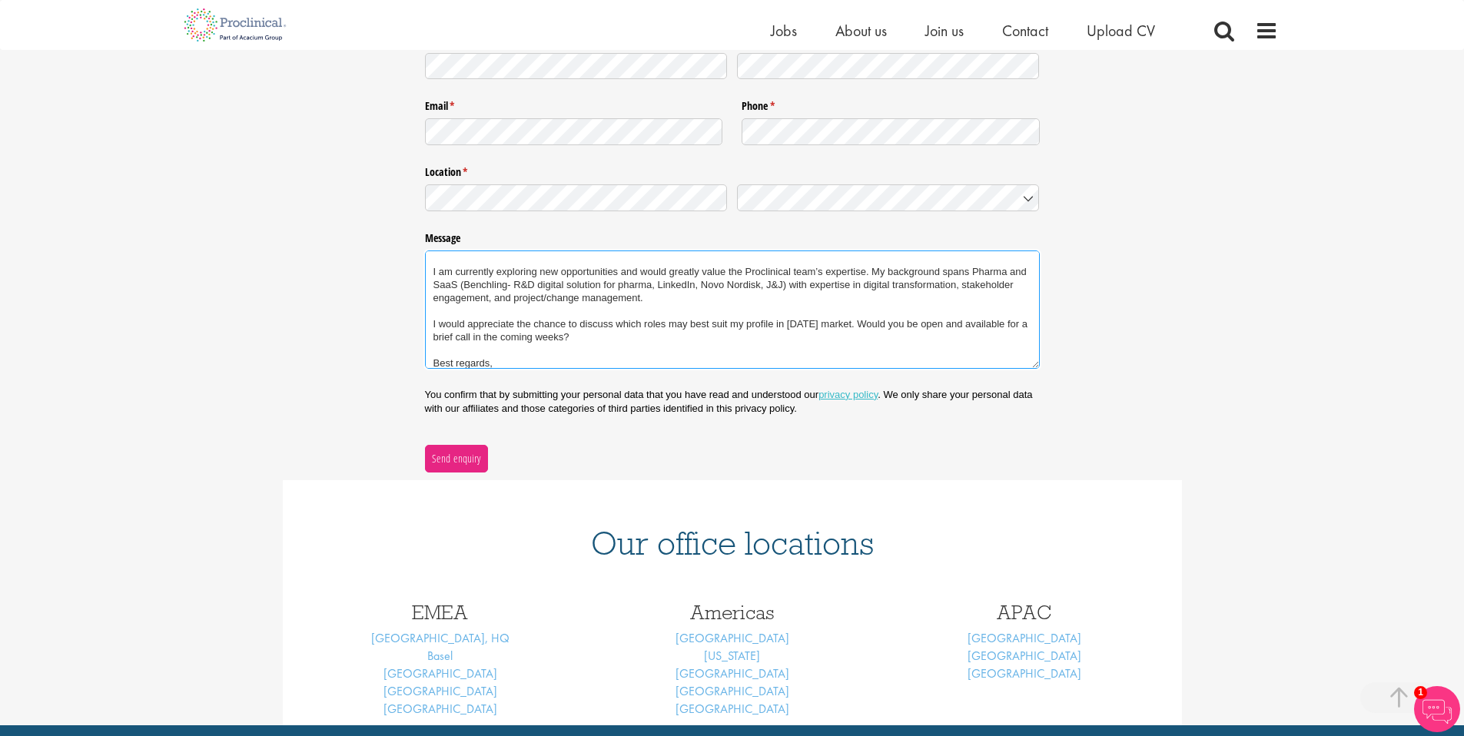
click at [643, 334] on textarea "Hello, I am currently exploring new opportunities and would greatly value the P…" at bounding box center [732, 310] width 615 height 118
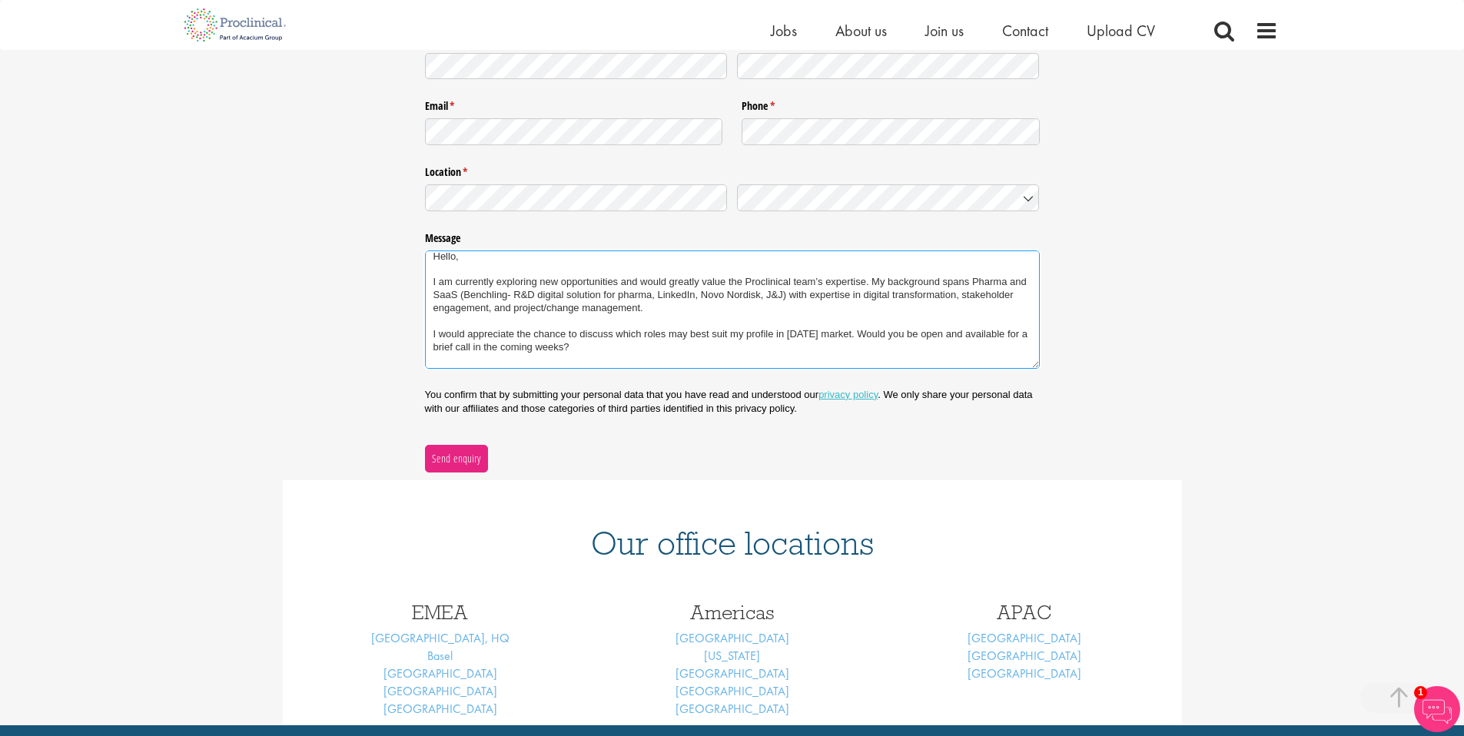
scroll to position [0, 0]
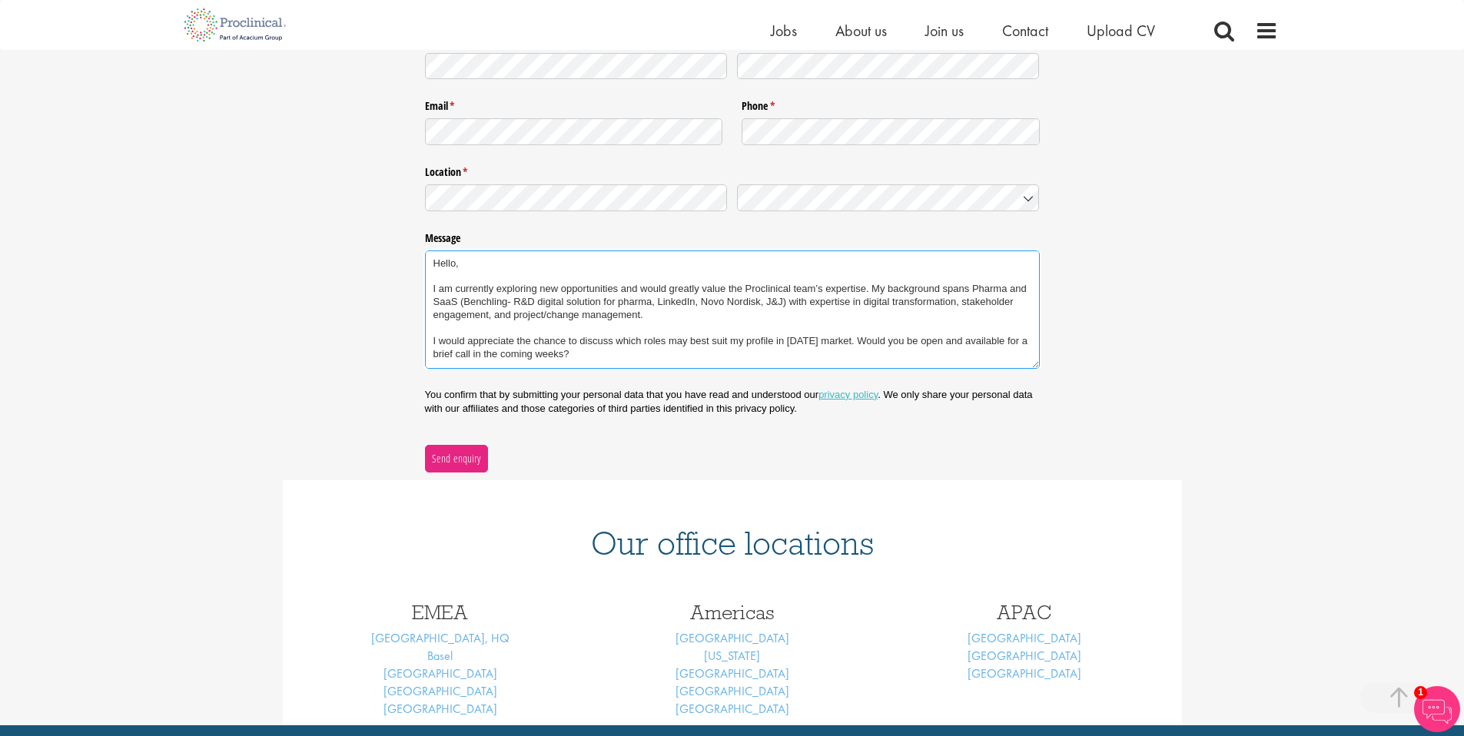
click at [647, 320] on textarea "Hello, I am currently exploring new opportunities and would greatly value the P…" at bounding box center [732, 310] width 615 height 118
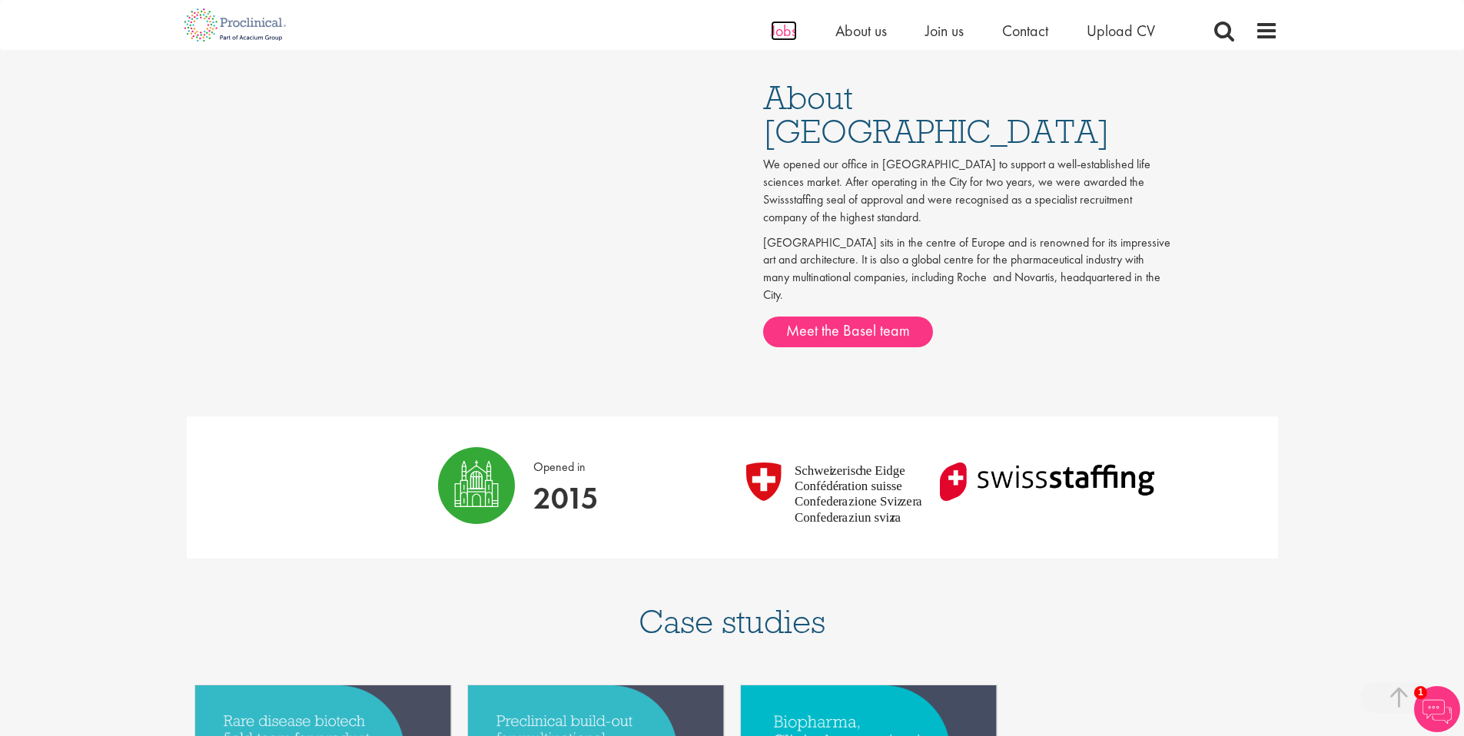
click at [780, 38] on span "Jobs" at bounding box center [784, 31] width 26 height 20
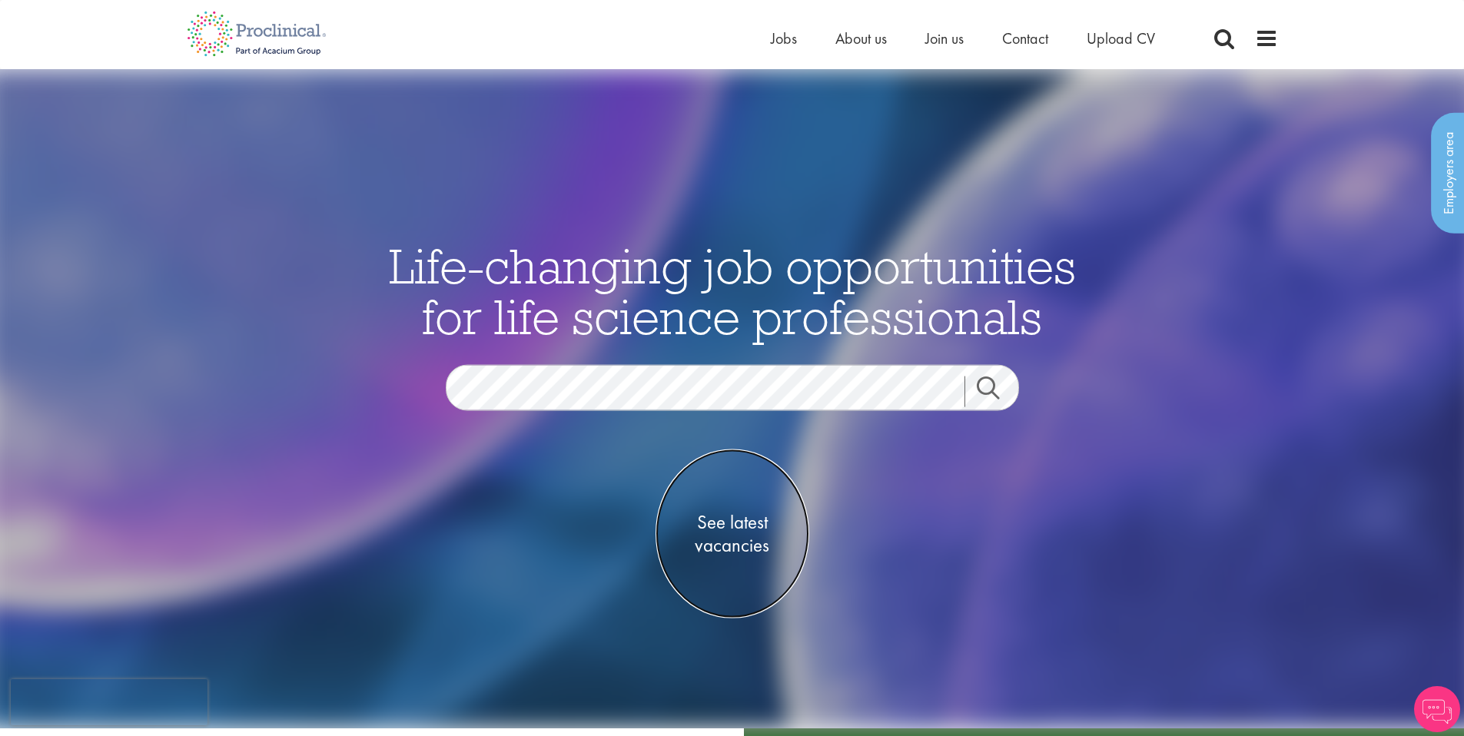
click at [729, 523] on span "See latest vacancies" at bounding box center [733, 533] width 154 height 46
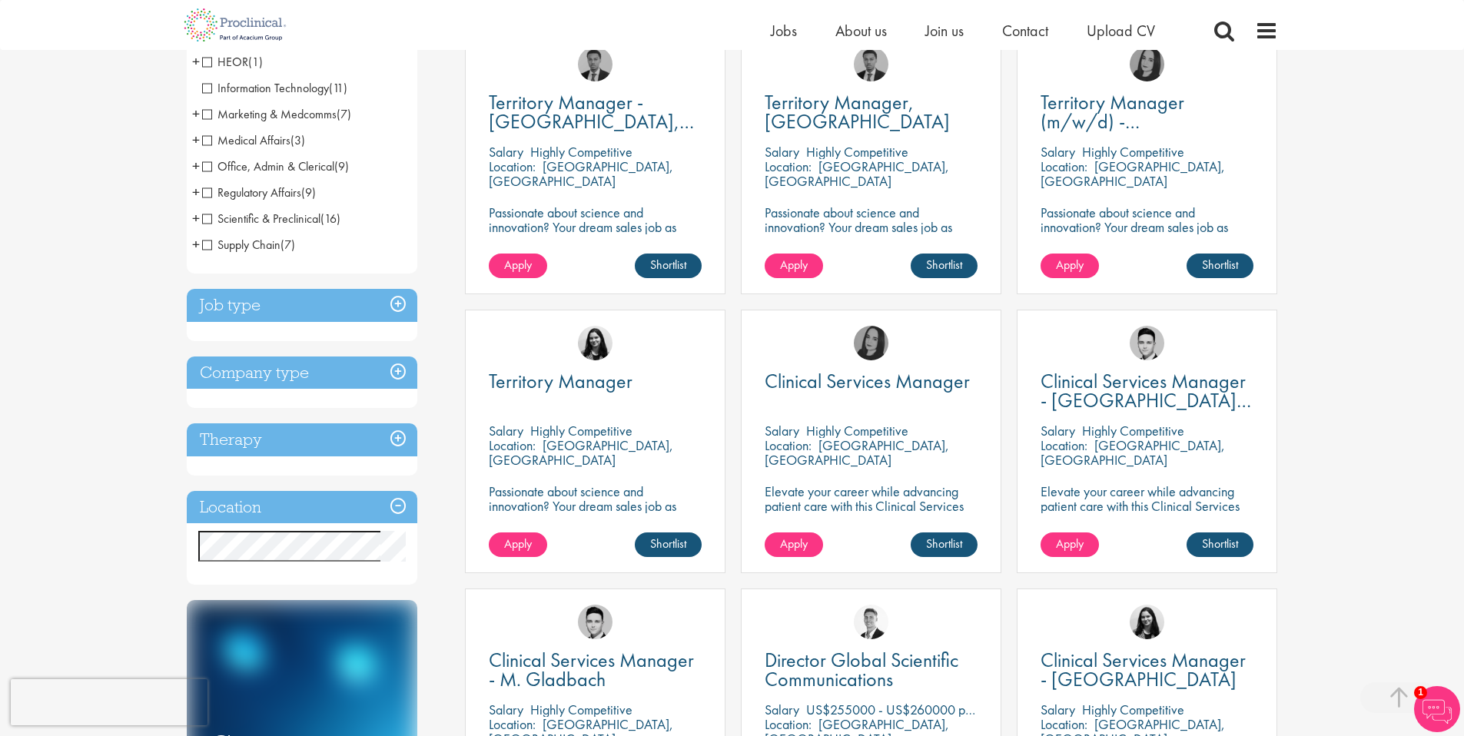
scroll to position [342, 0]
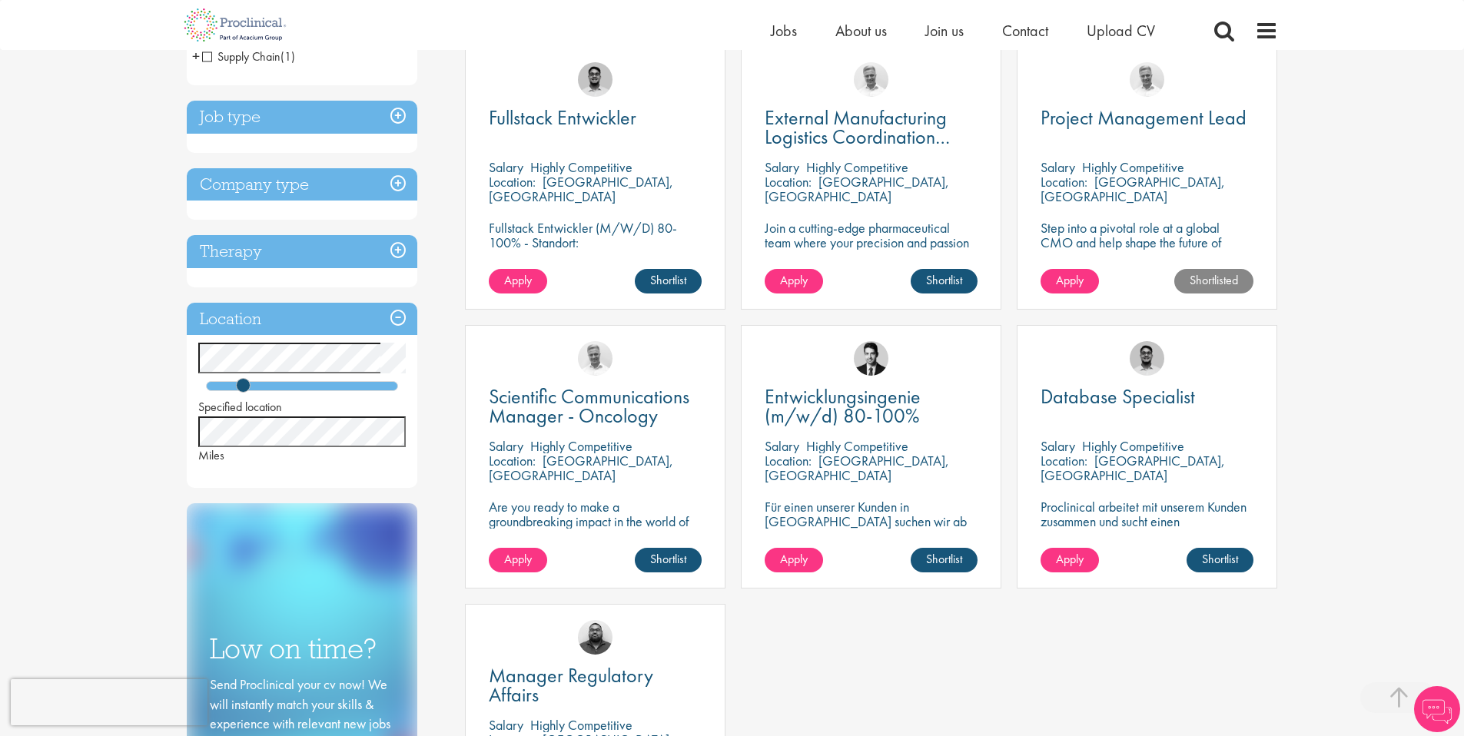
scroll to position [296, 0]
click at [1114, 113] on span "Project Management Lead" at bounding box center [1144, 117] width 206 height 26
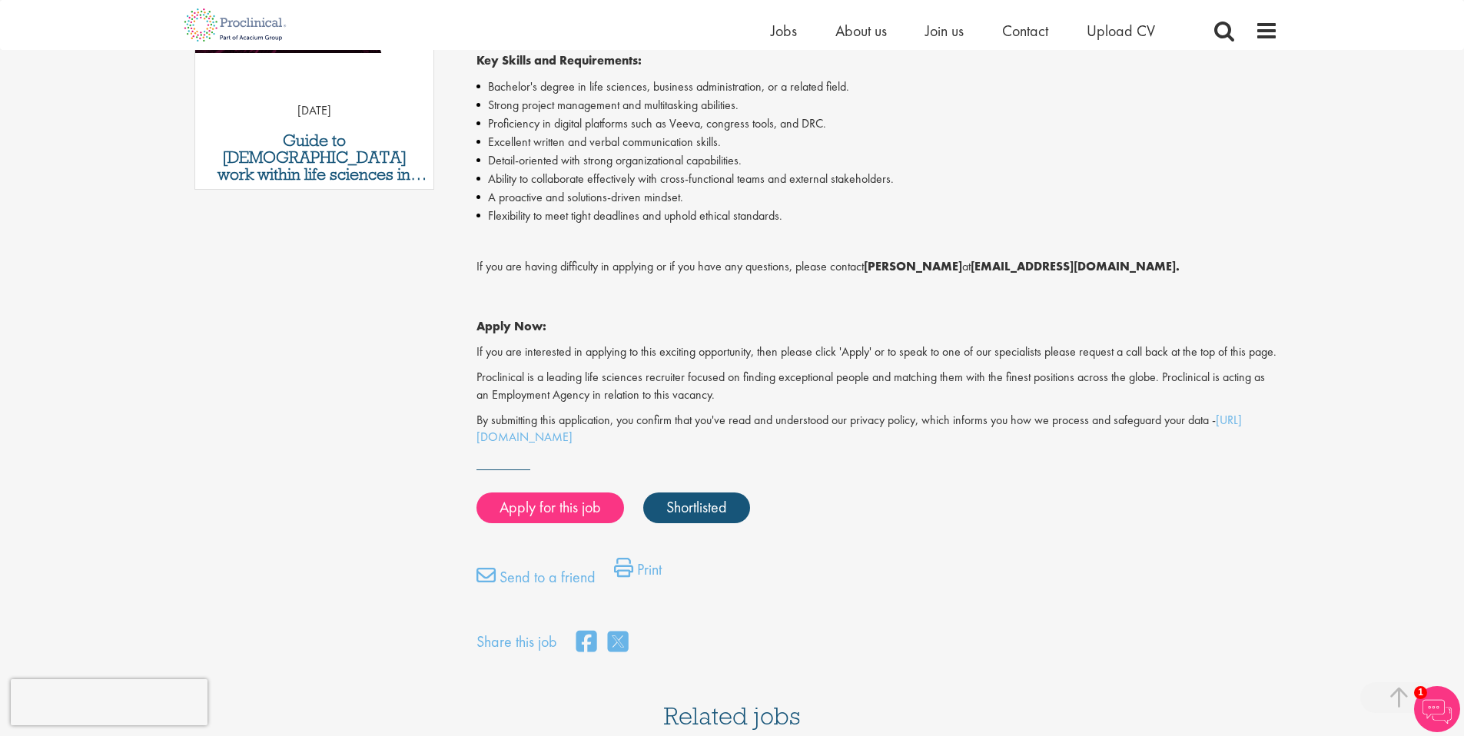
scroll to position [928, 0]
click at [565, 524] on link "Apply for this job" at bounding box center [550, 508] width 148 height 31
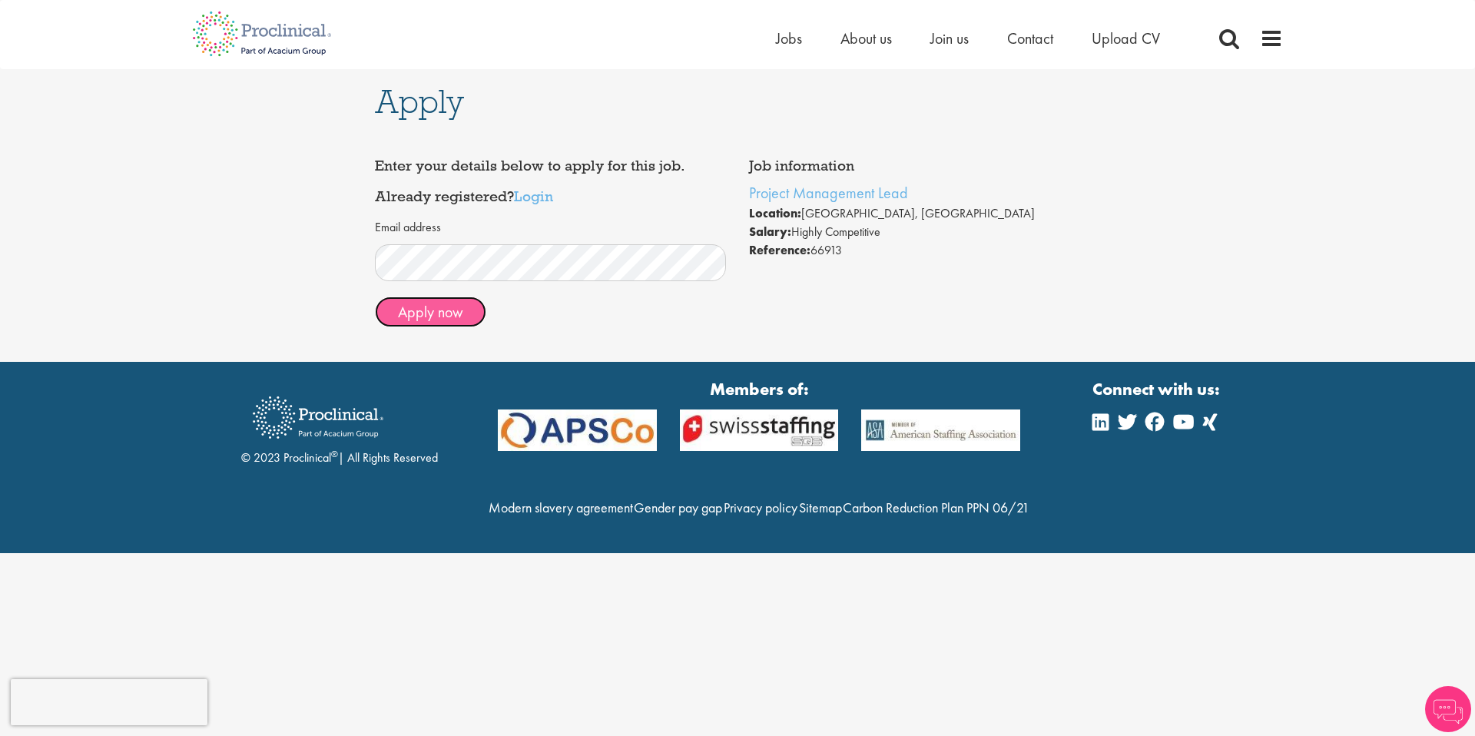
click at [444, 319] on button "Apply now" at bounding box center [430, 312] width 111 height 31
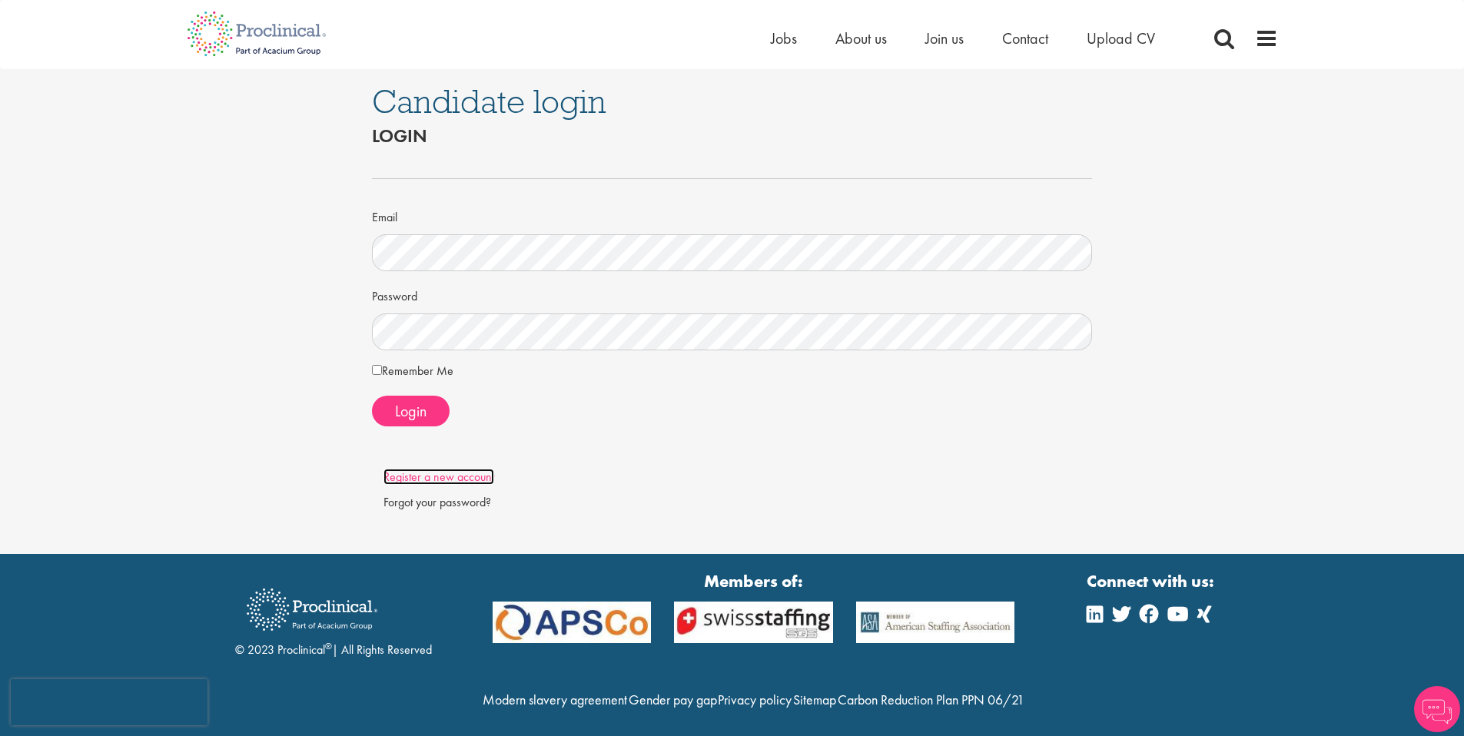
click at [448, 481] on link "Register a new account" at bounding box center [438, 477] width 111 height 16
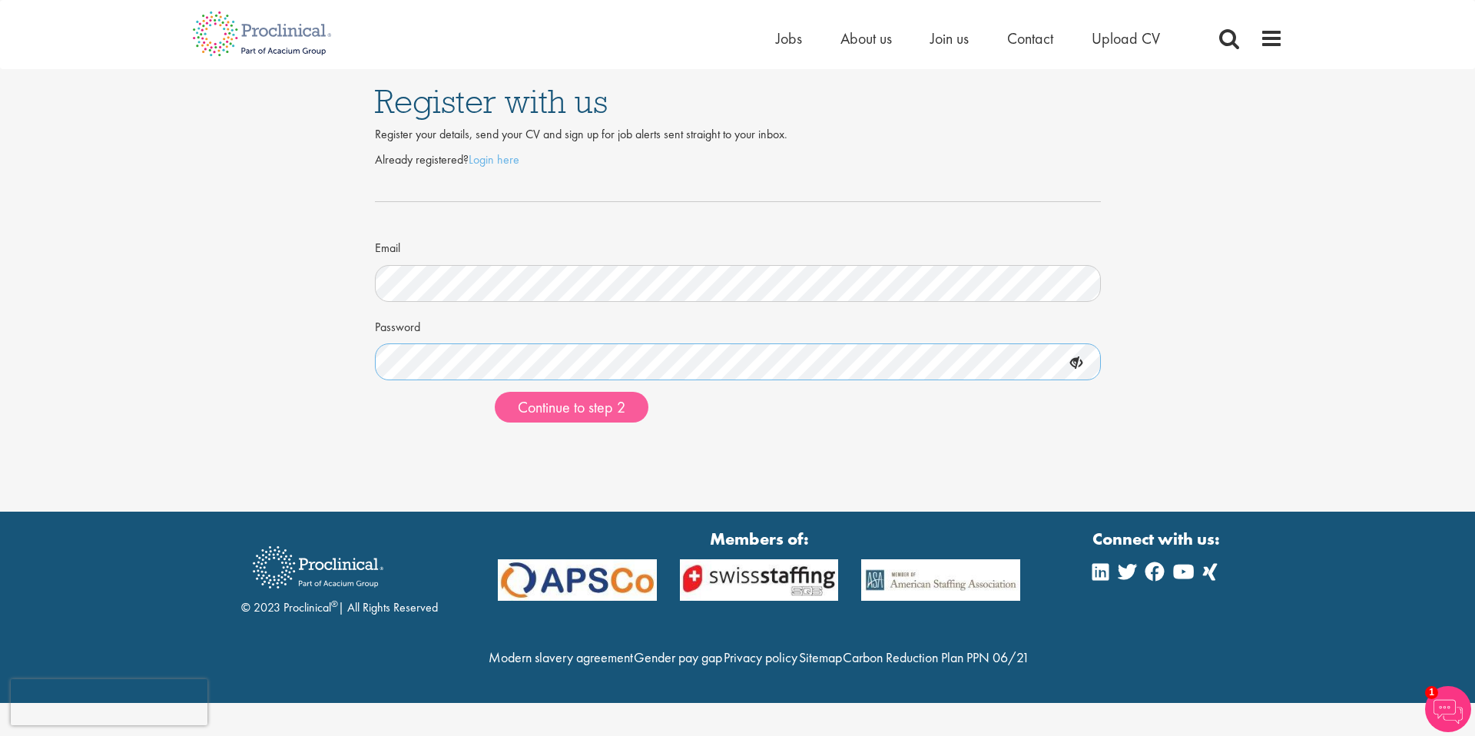
click at [495, 392] on button "Continue to step 2" at bounding box center [572, 407] width 154 height 31
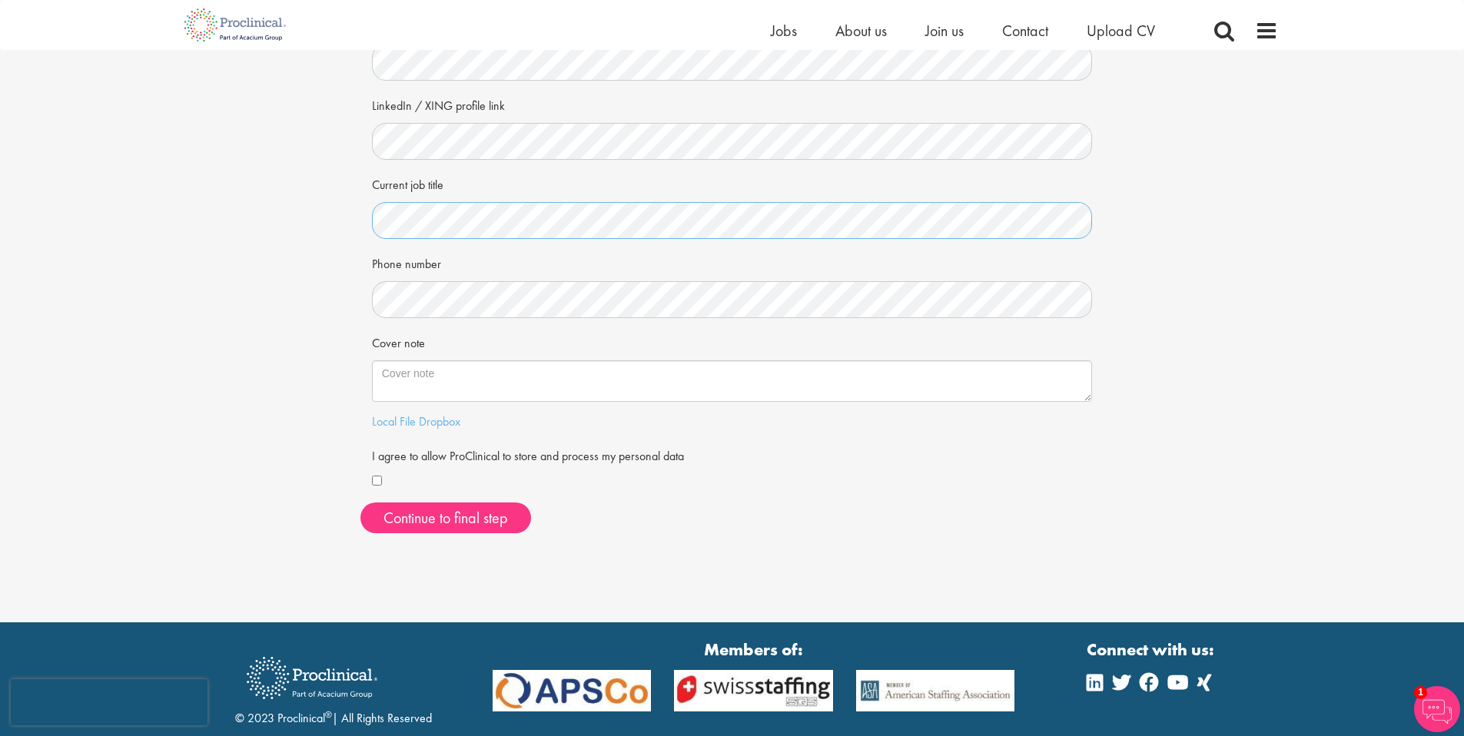
scroll to position [209, 0]
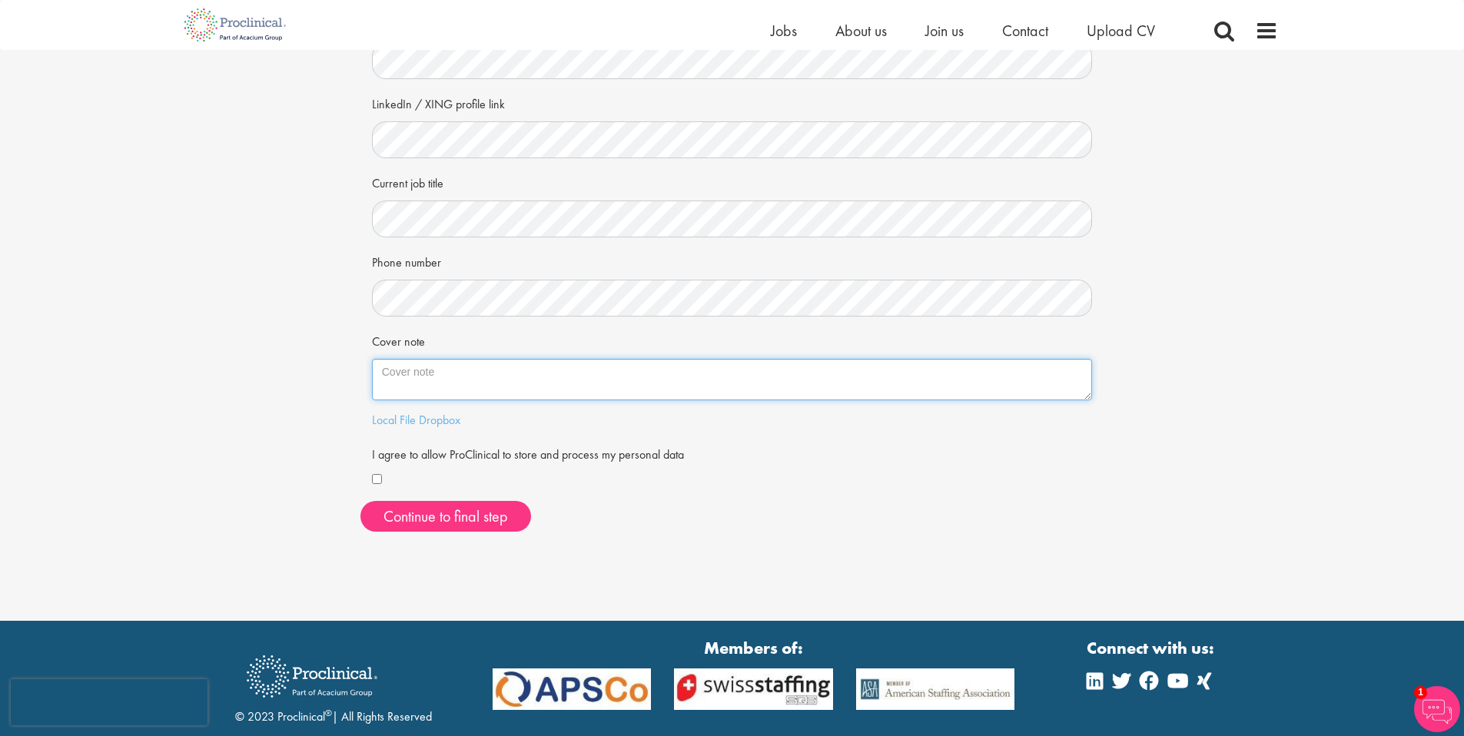
click at [453, 382] on textarea "Cover note" at bounding box center [732, 379] width 721 height 41
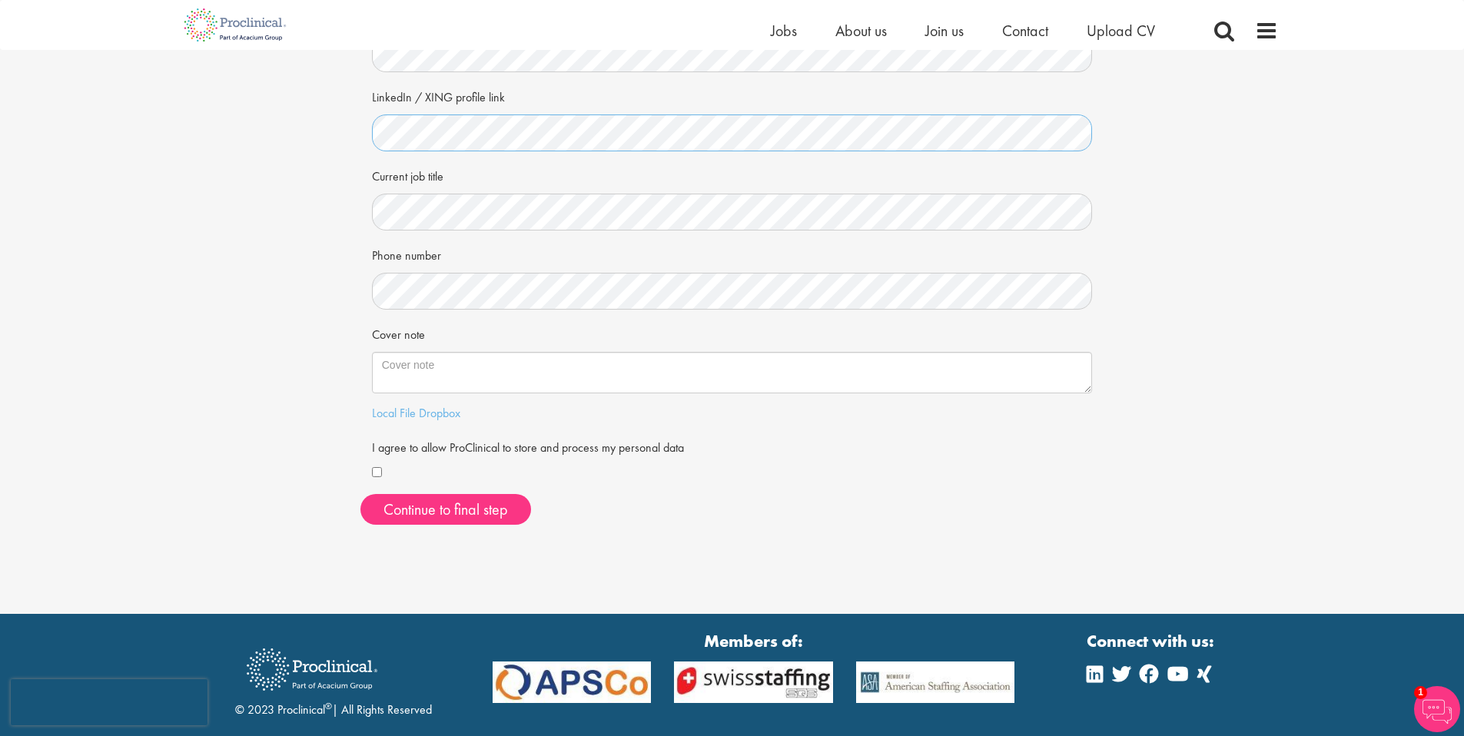
scroll to position [0, 0]
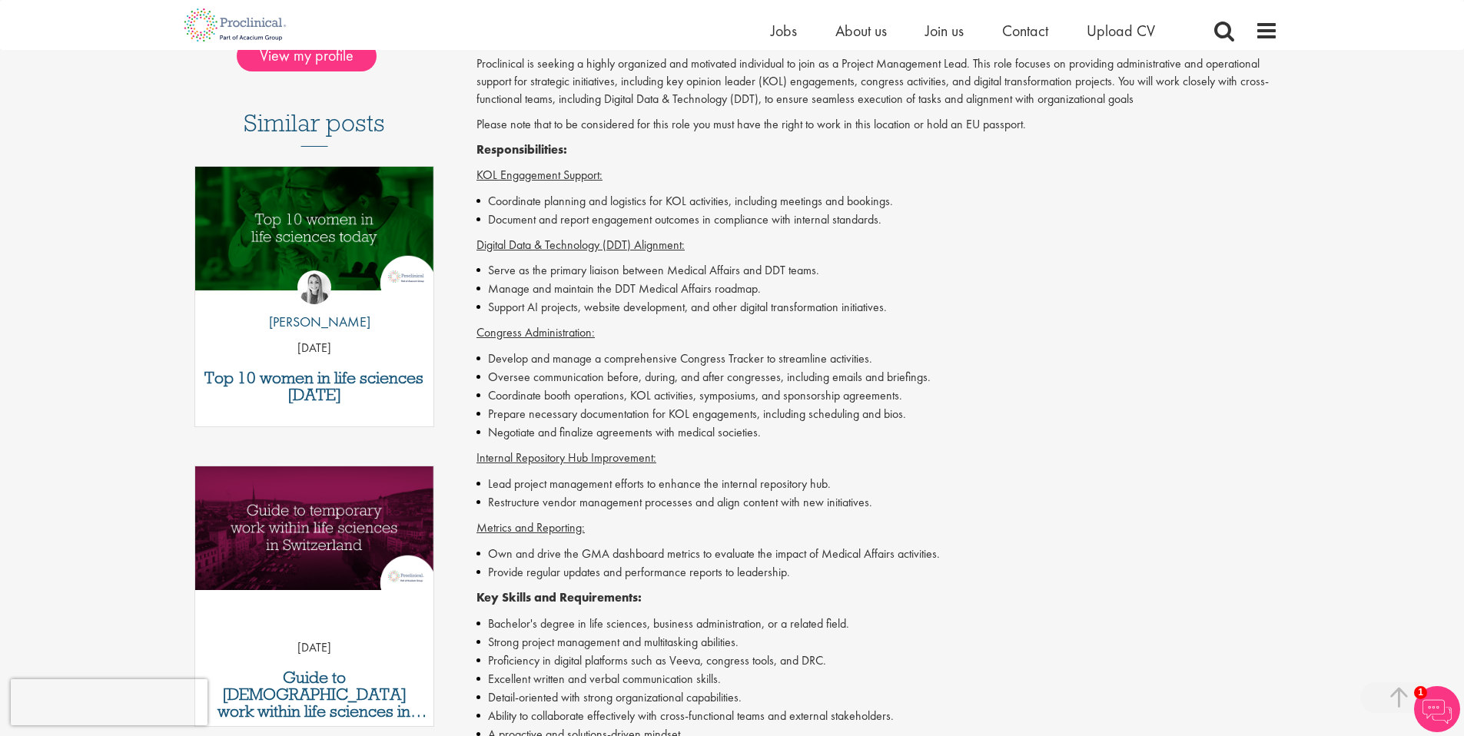
scroll to position [467, 0]
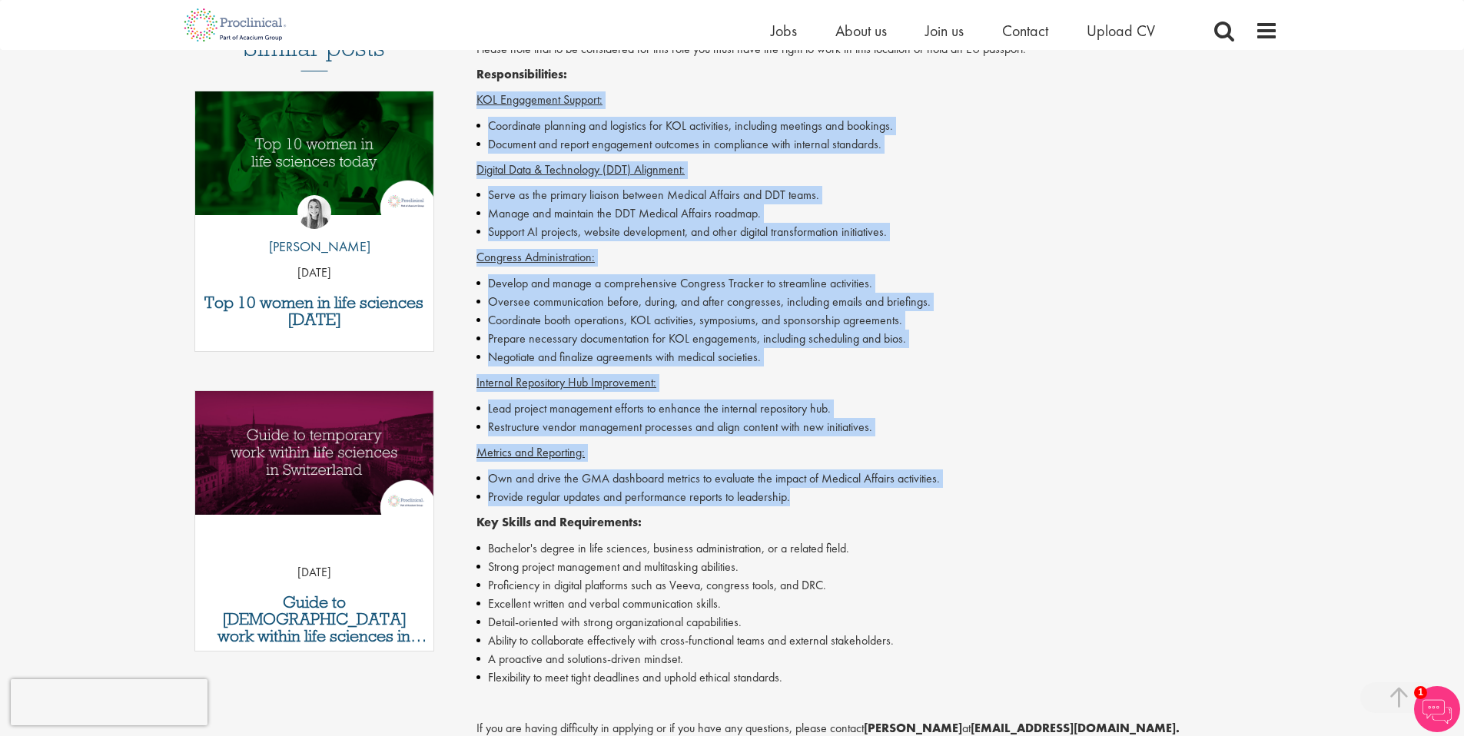
drag, startPoint x: 800, startPoint y: 496, endPoint x: 463, endPoint y: 94, distance: 524.2
click at [463, 94] on div "Project Management Lead Salary: Highly Competitive Job type: Contract Disciplin…" at bounding box center [871, 412] width 836 height 1414
copy div "KOL Engagement Support: Coordinate planning and logistics for KOL activities, i…"
click at [711, 293] on li "Oversee communication before, during, and after congresses, including emails an…" at bounding box center [877, 302] width 802 height 18
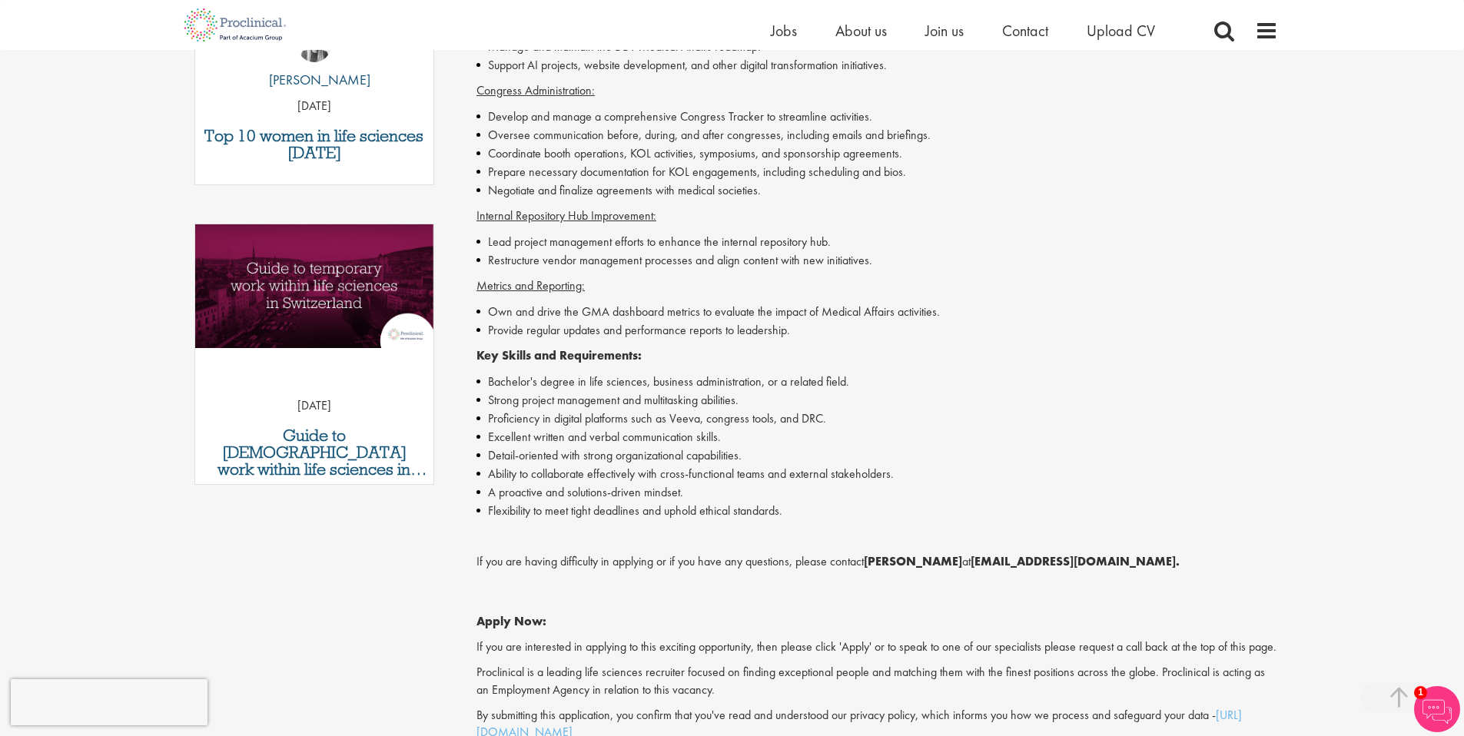
scroll to position [717, 0]
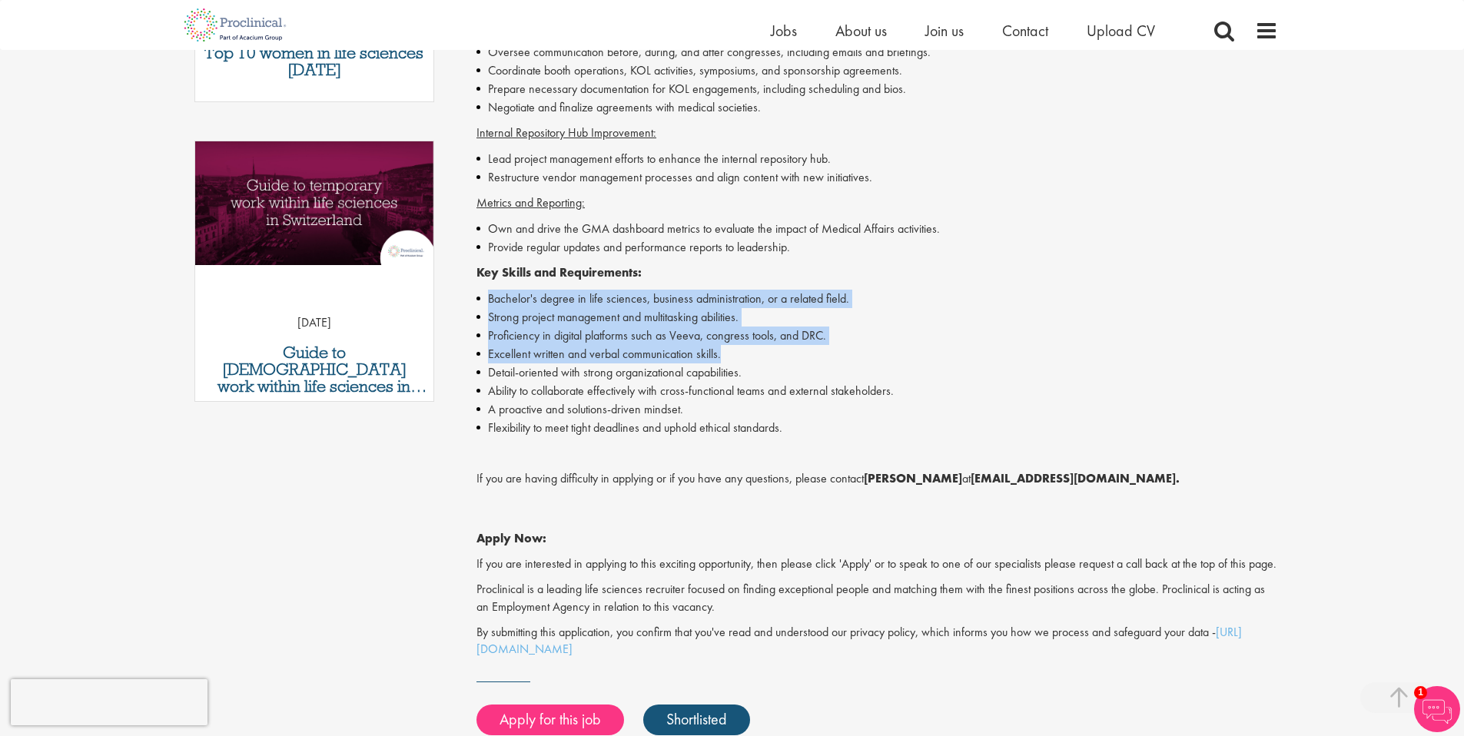
drag, startPoint x: 489, startPoint y: 299, endPoint x: 745, endPoint y: 354, distance: 262.6
click at [745, 354] on ul "Bachelor's degree in life sciences, business administration, or a related field…" at bounding box center [877, 364] width 802 height 148
click at [741, 349] on li "Excellent written and verbal communication skills." at bounding box center [877, 354] width 802 height 18
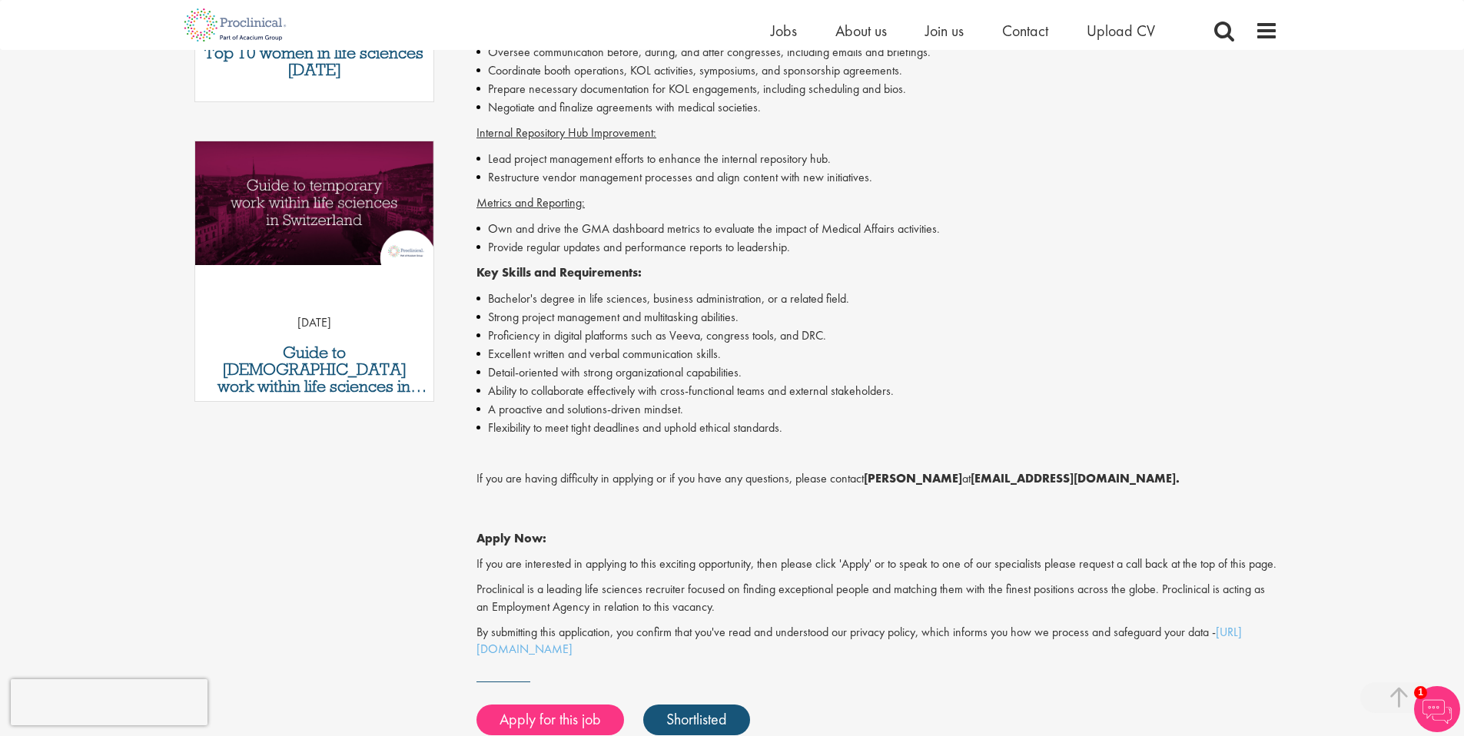
scroll to position [720, 0]
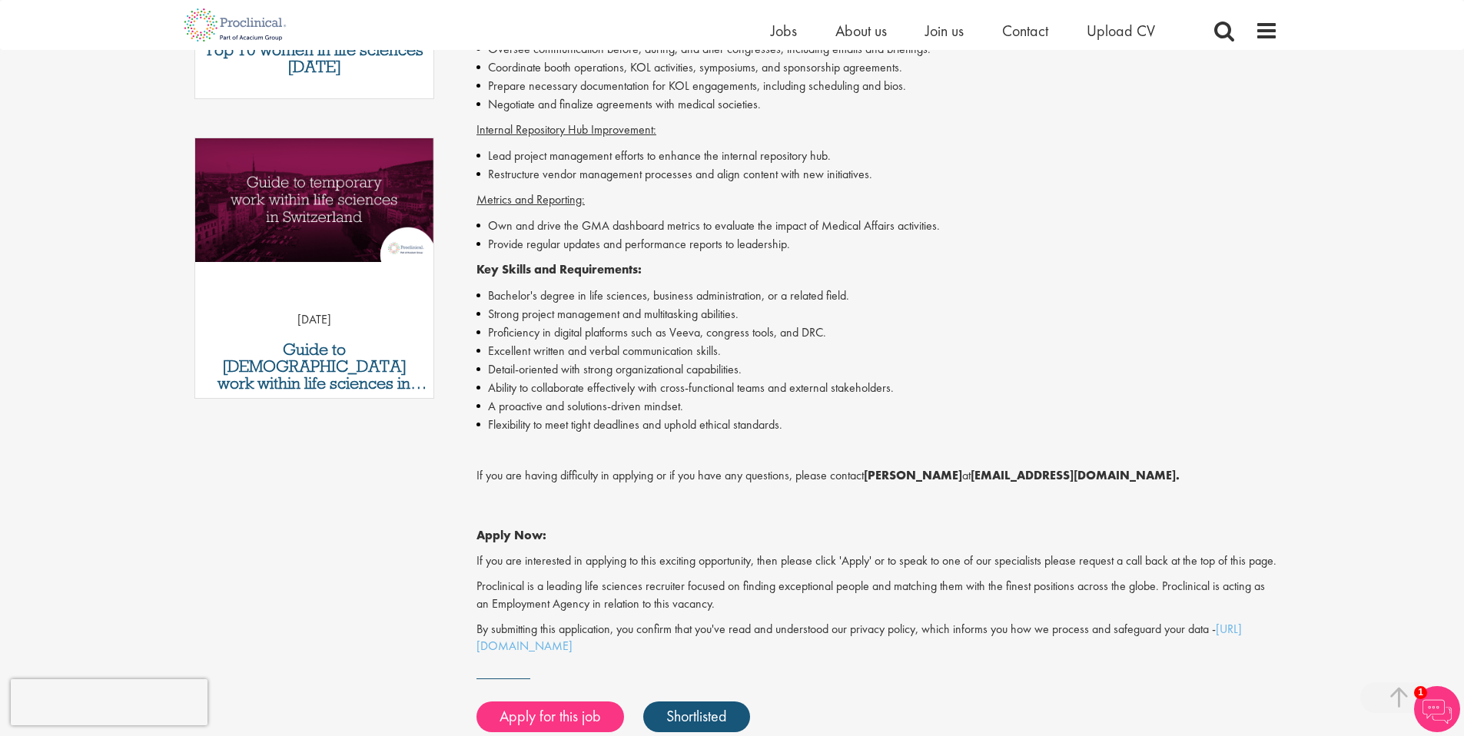
click at [708, 347] on li "Excellent written and verbal communication skills." at bounding box center [877, 351] width 802 height 18
click at [682, 338] on li "Proficiency in digital platforms such as Veeva, congress tools, and DRC." at bounding box center [877, 333] width 802 height 18
click at [709, 369] on li "Detail-oriented with strong organizational capabilities." at bounding box center [877, 369] width 802 height 18
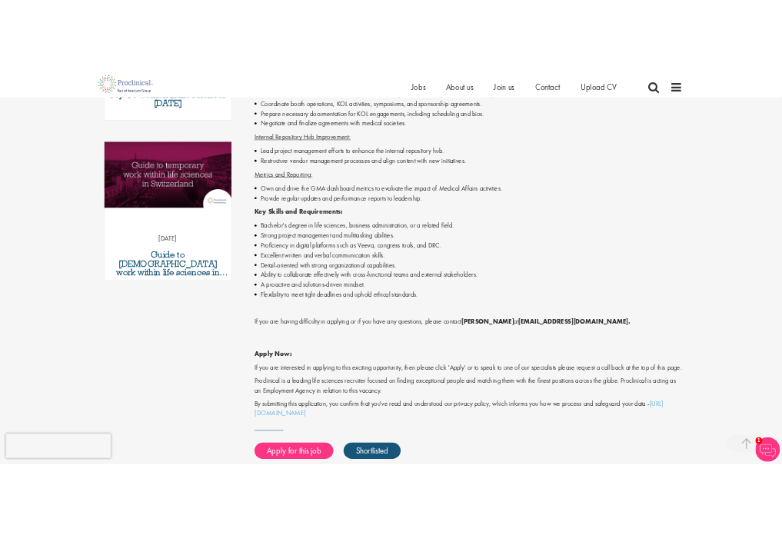
scroll to position [704, 0]
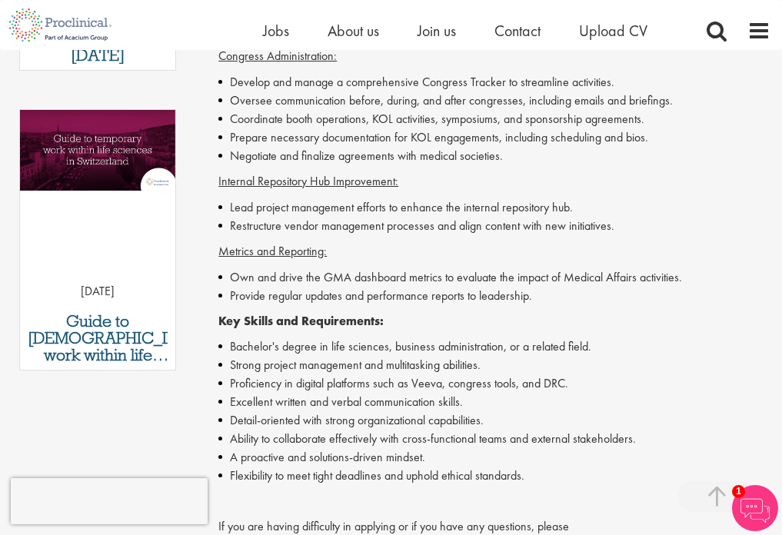
click at [467, 111] on li "Coordinate booth operations, KOL activities, symposiums, and sponsorship agreem…" at bounding box center [494, 119] width 552 height 18
